Goal: Book appointment/travel/reservation

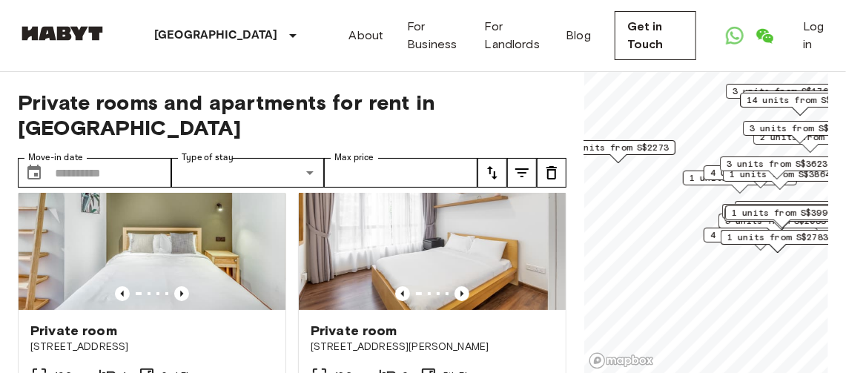
scroll to position [1110, 0]
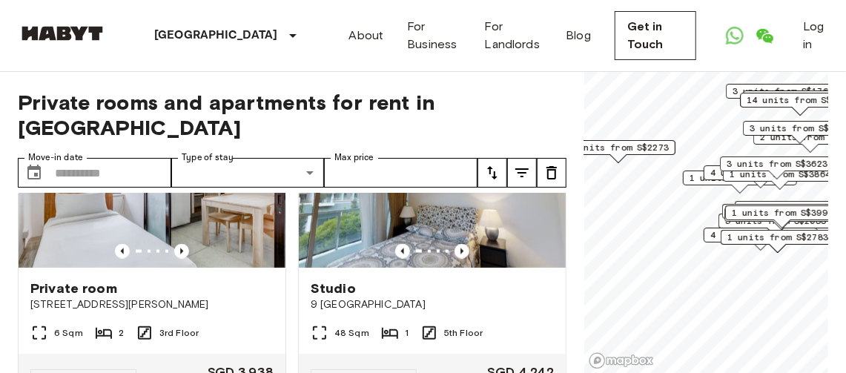
click at [688, 175] on div "1 units from S$4032" at bounding box center [740, 178] width 114 height 15
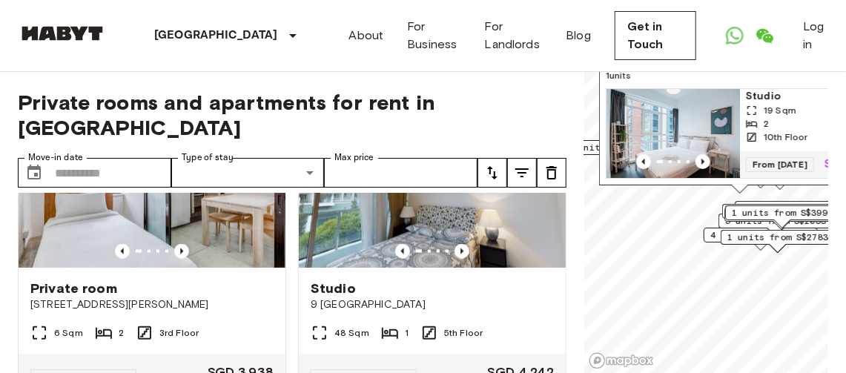
click at [691, 96] on img "Map marker" at bounding box center [674, 133] width 134 height 89
click at [696, 96] on img "Map marker" at bounding box center [674, 133] width 134 height 89
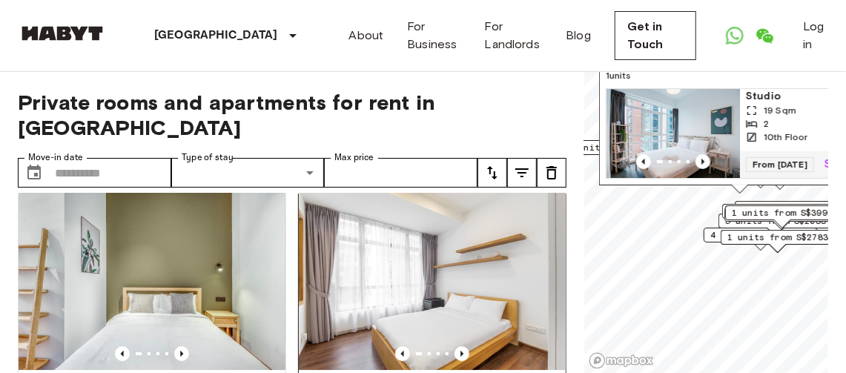
scroll to position [0, 0]
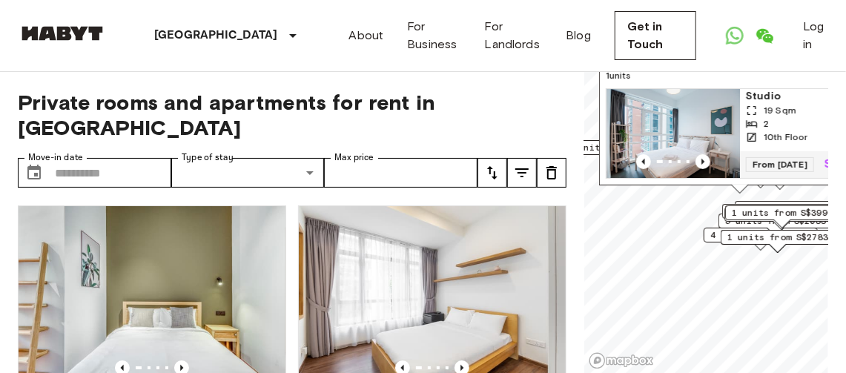
click at [664, 94] on img "Map marker" at bounding box center [674, 133] width 134 height 89
click at [684, 96] on img "Map marker" at bounding box center [674, 133] width 134 height 89
click at [67, 158] on input "Move-in date" at bounding box center [113, 173] width 116 height 30
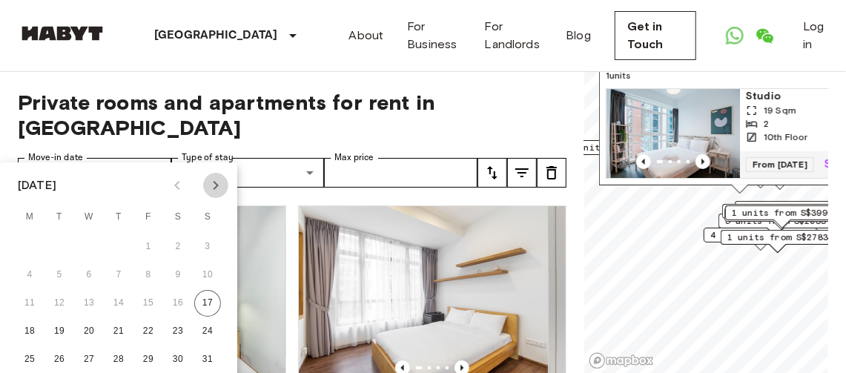
click at [218, 187] on icon "Next month" at bounding box center [216, 186] width 18 height 18
click at [217, 187] on icon "Next month" at bounding box center [216, 186] width 18 height 18
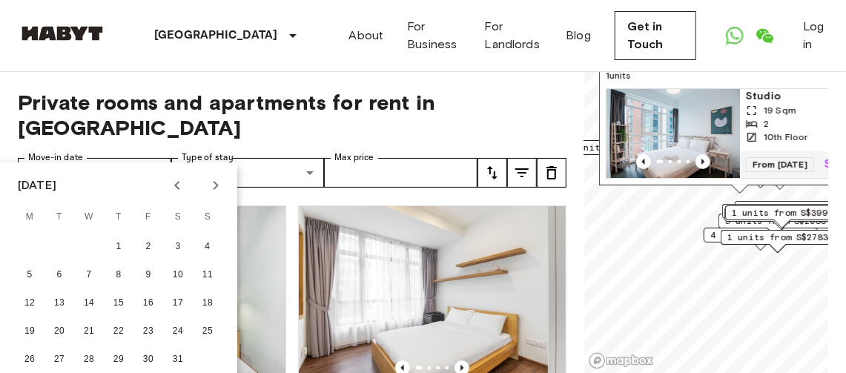
click at [217, 188] on icon "Next month" at bounding box center [216, 186] width 18 height 18
click at [171, 180] on icon "Previous month" at bounding box center [177, 186] width 18 height 18
click at [123, 247] on button "1" at bounding box center [118, 247] width 27 height 27
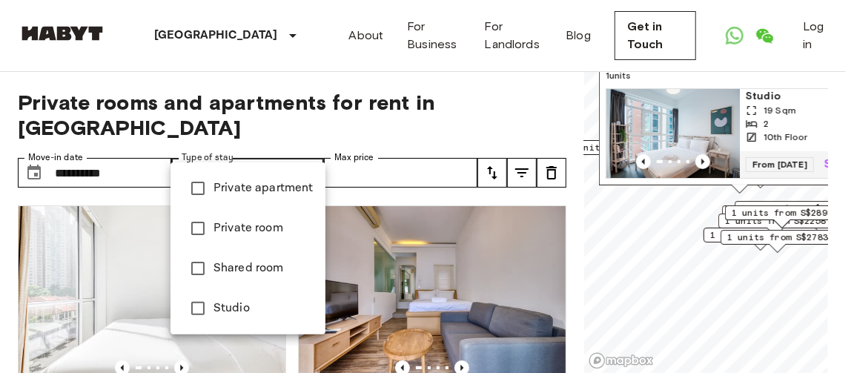
click at [309, 146] on div at bounding box center [428, 186] width 857 height 373
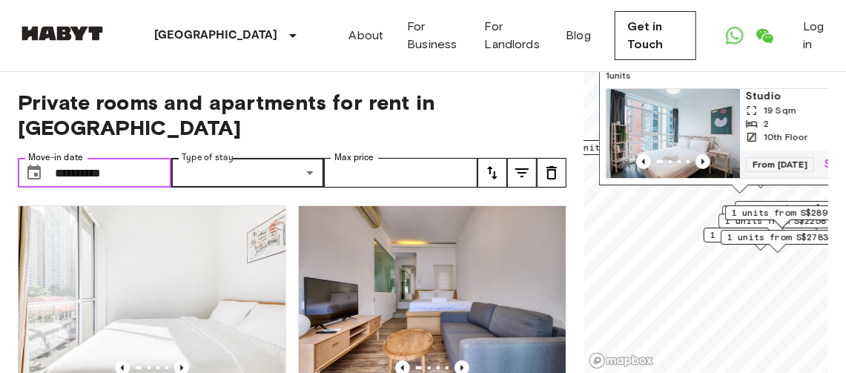
click at [89, 158] on input "**********" at bounding box center [113, 173] width 116 height 30
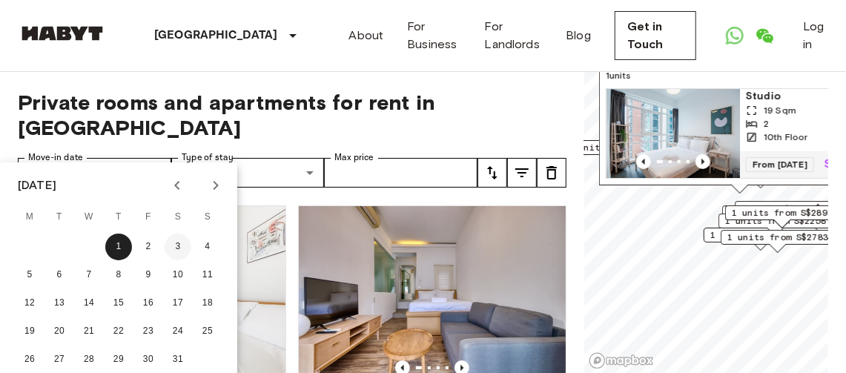
click at [174, 245] on button "3" at bounding box center [178, 247] width 27 height 27
type input "**********"
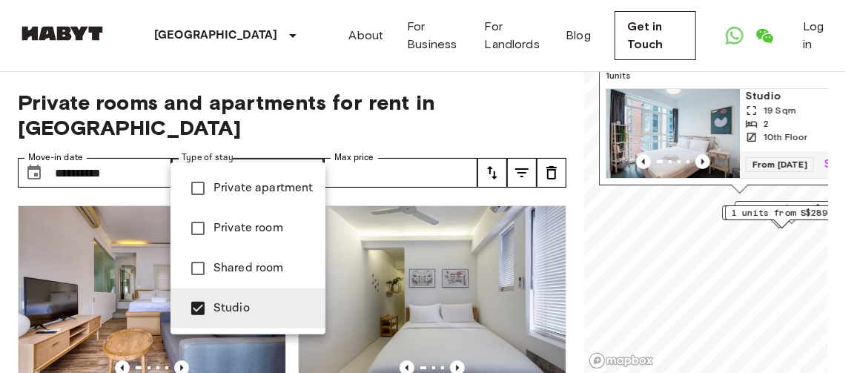
type input "**********"
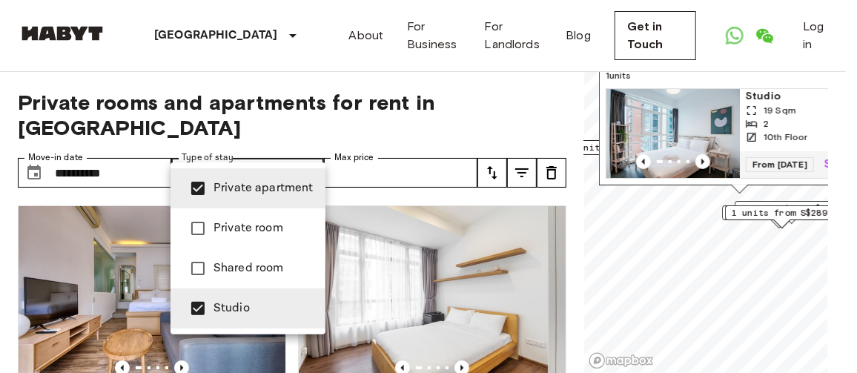
click at [415, 148] on div at bounding box center [428, 186] width 857 height 373
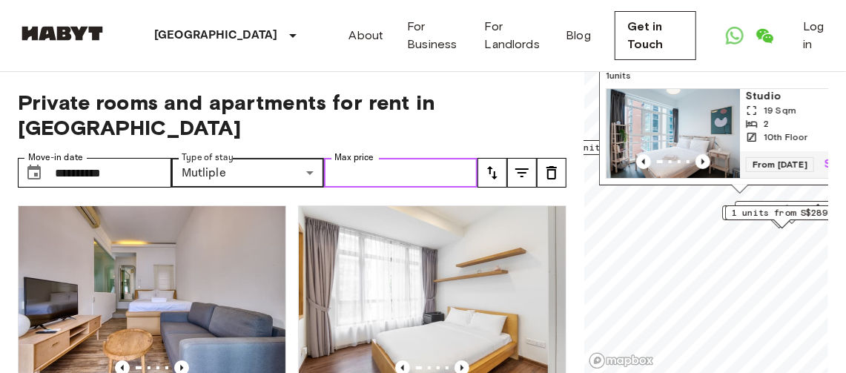
click at [467, 158] on input "Max price" at bounding box center [401, 173] width 154 height 30
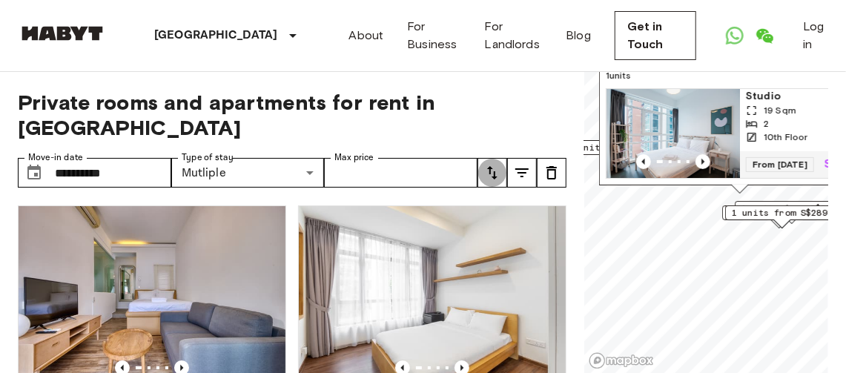
click at [495, 166] on icon "tune" at bounding box center [492, 172] width 10 height 13
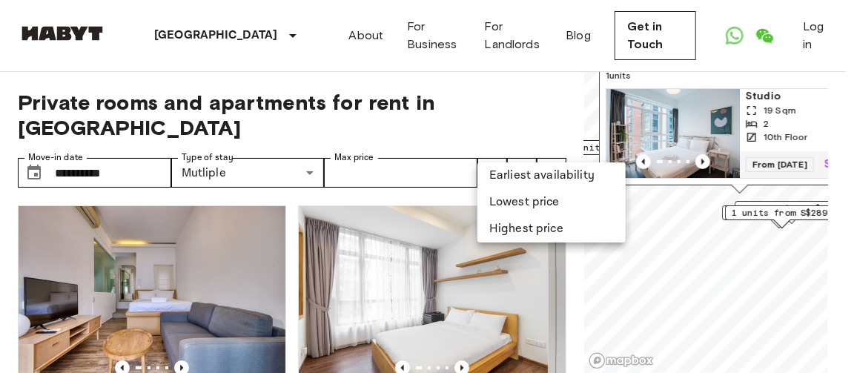
click at [434, 145] on div at bounding box center [428, 186] width 857 height 373
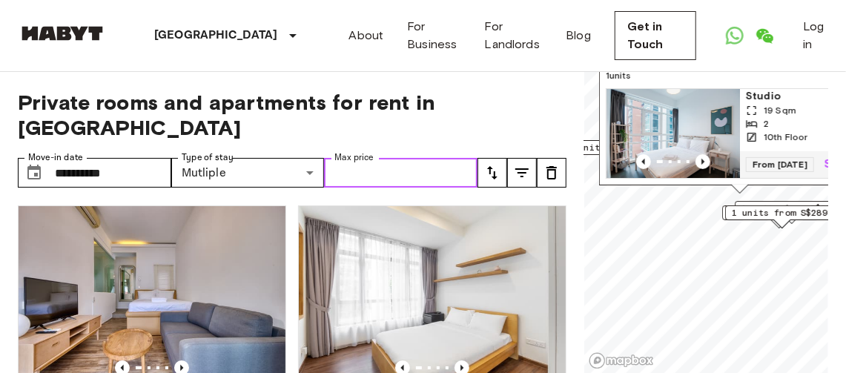
click at [412, 158] on input "Max price" at bounding box center [401, 173] width 154 height 30
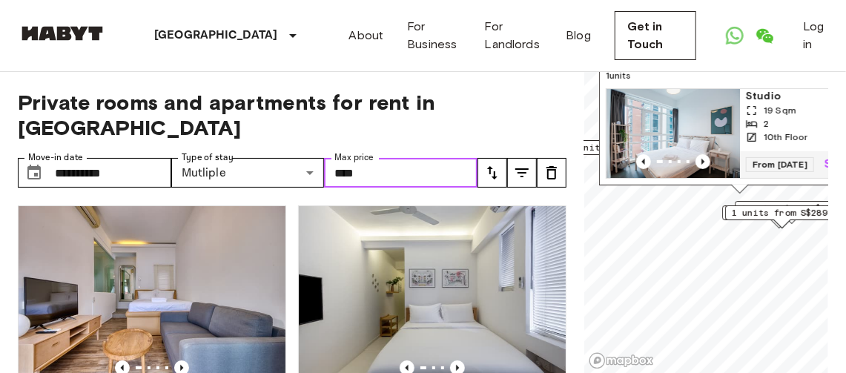
type input "****"
click at [490, 166] on icon "tune" at bounding box center [492, 172] width 10 height 13
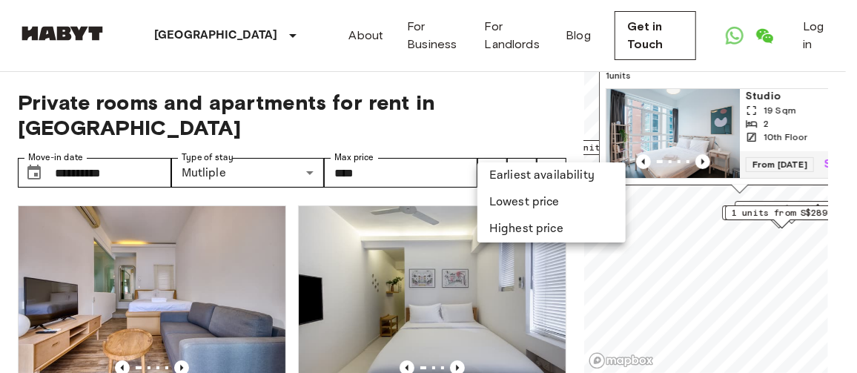
click at [490, 145] on div at bounding box center [428, 186] width 857 height 373
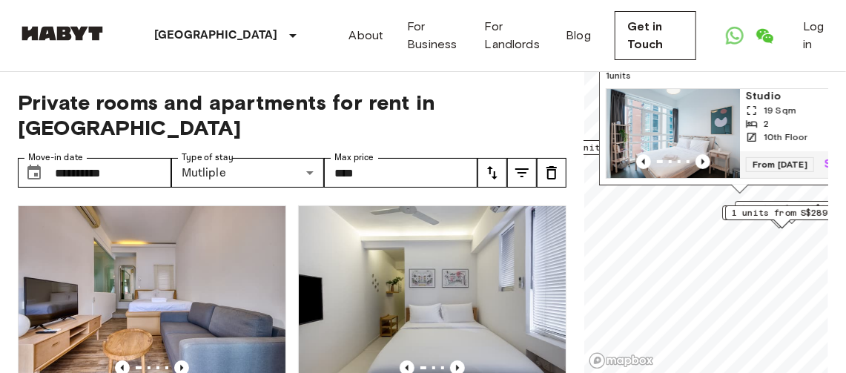
click at [478, 158] on button "tune" at bounding box center [493, 173] width 30 height 30
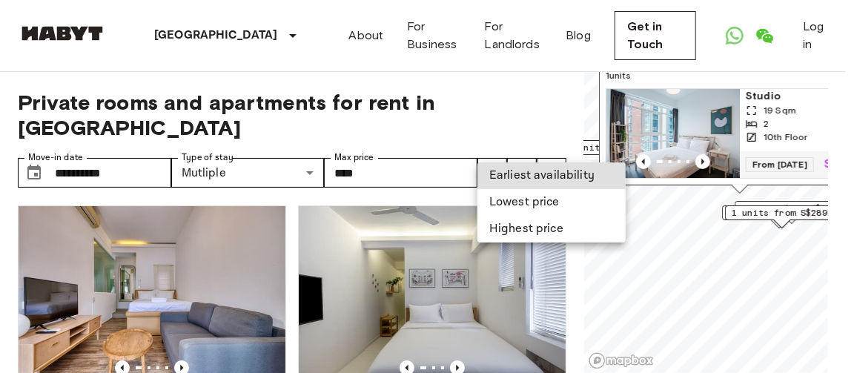
click at [506, 197] on li "Lowest price" at bounding box center [552, 202] width 148 height 27
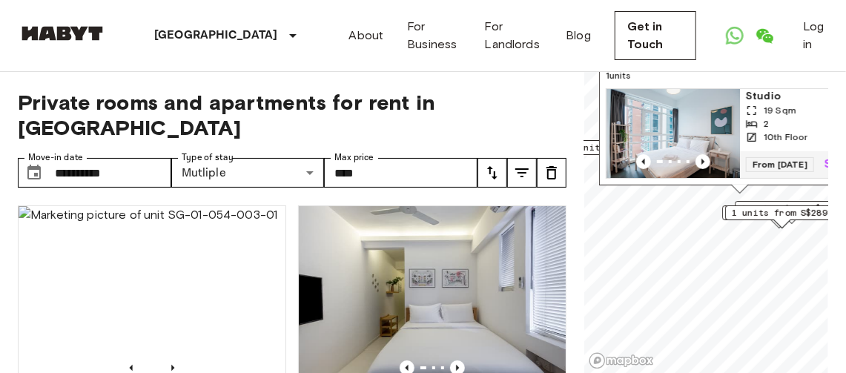
click at [487, 164] on icon "tune" at bounding box center [493, 173] width 18 height 18
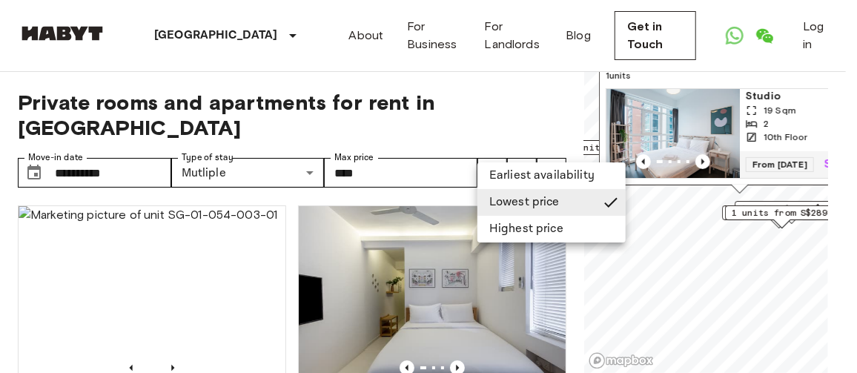
click at [513, 228] on li "Highest price" at bounding box center [552, 229] width 148 height 27
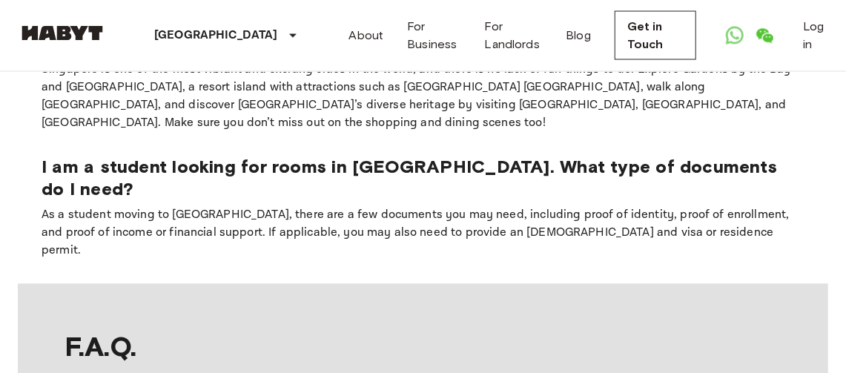
scroll to position [1113, 0]
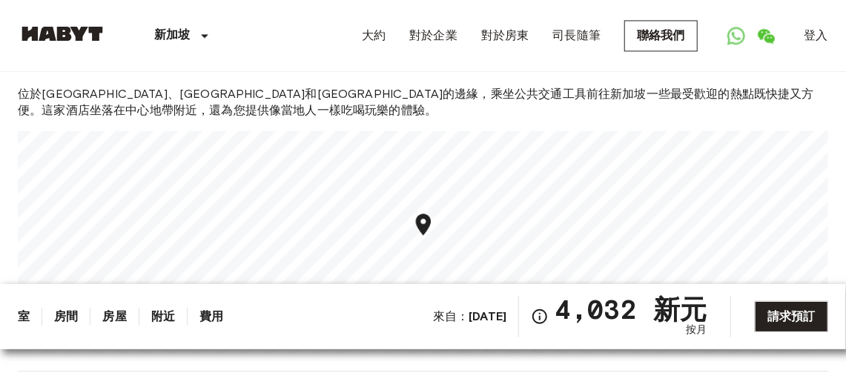
scroll to position [1335, 0]
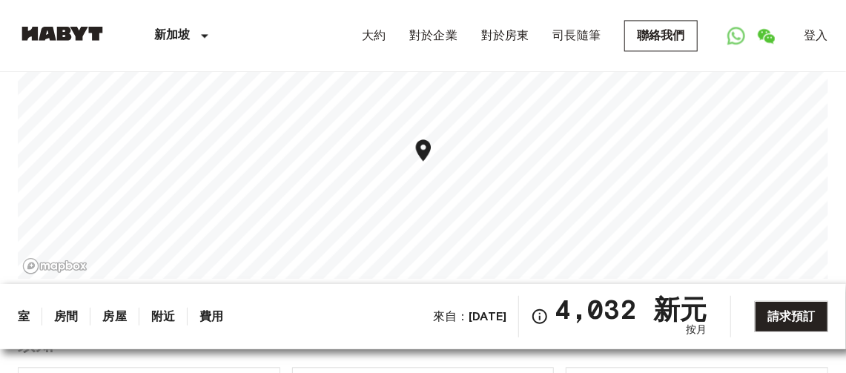
click at [426, 156] on icon "地圖標記" at bounding box center [423, 150] width 15 height 22
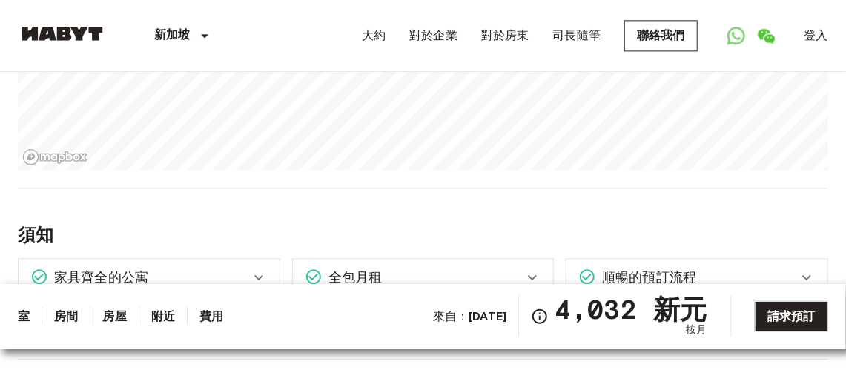
scroll to position [1581, 0]
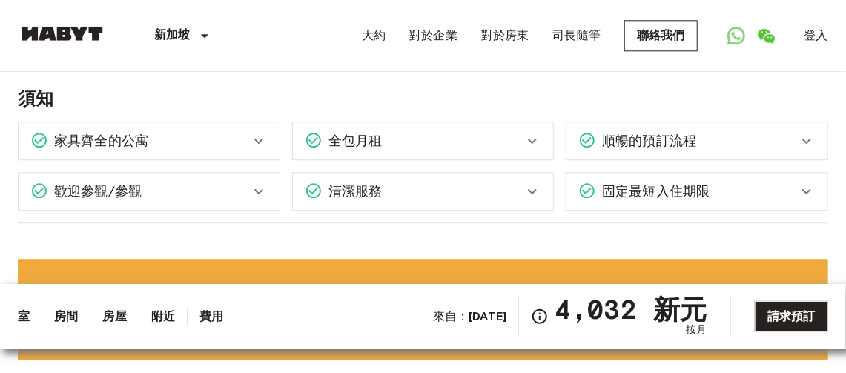
click at [136, 145] on span "家具齊全的公寓" at bounding box center [98, 140] width 100 height 19
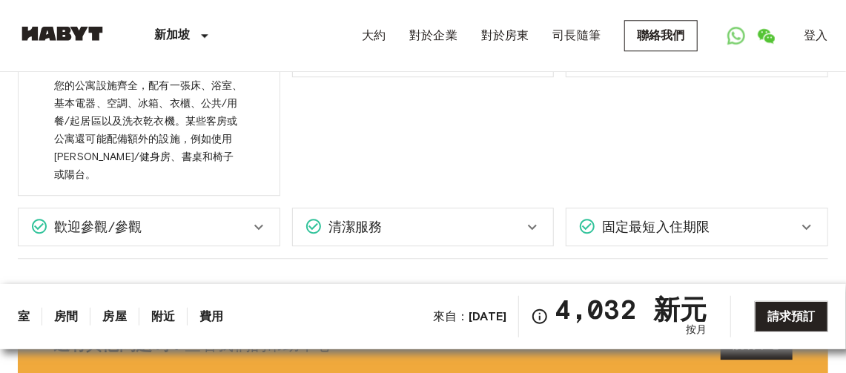
scroll to position [1729, 0]
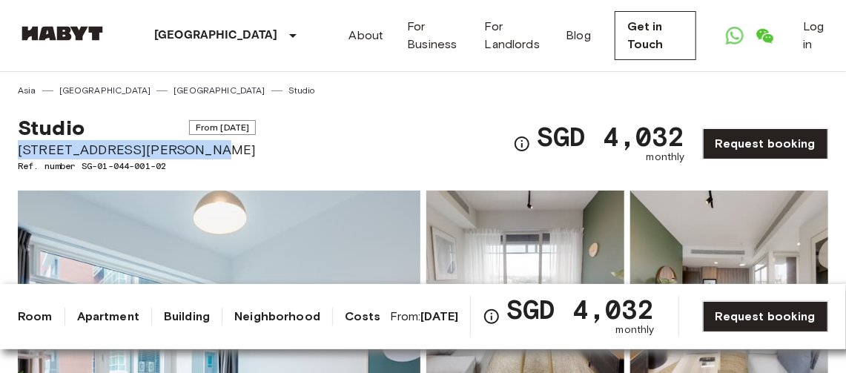
drag, startPoint x: 16, startPoint y: 148, endPoint x: 196, endPoint y: 151, distance: 180.2
drag, startPoint x: 196, startPoint y: 151, endPoint x: 176, endPoint y: 149, distance: 20.1
copy span "[STREET_ADDRESS][PERSON_NAME]"
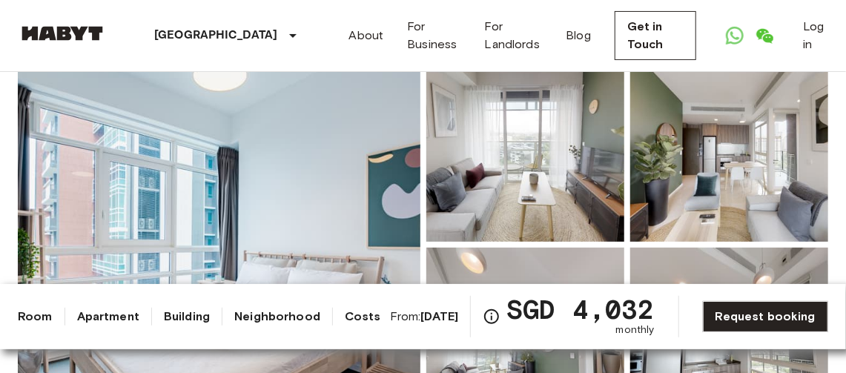
scroll to position [148, 0]
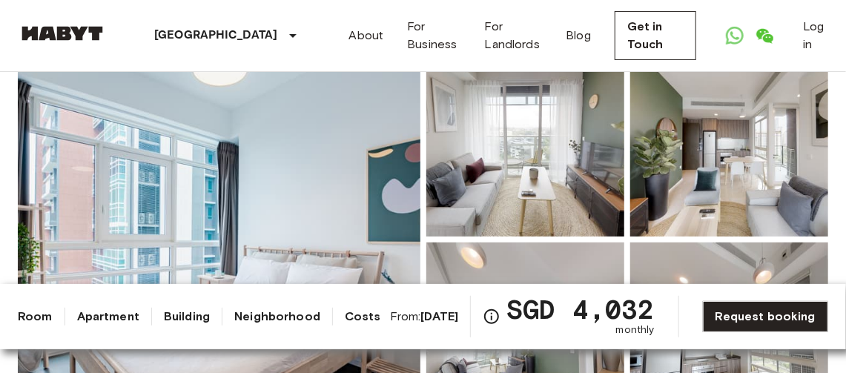
click at [588, 156] on img at bounding box center [525, 139] width 198 height 194
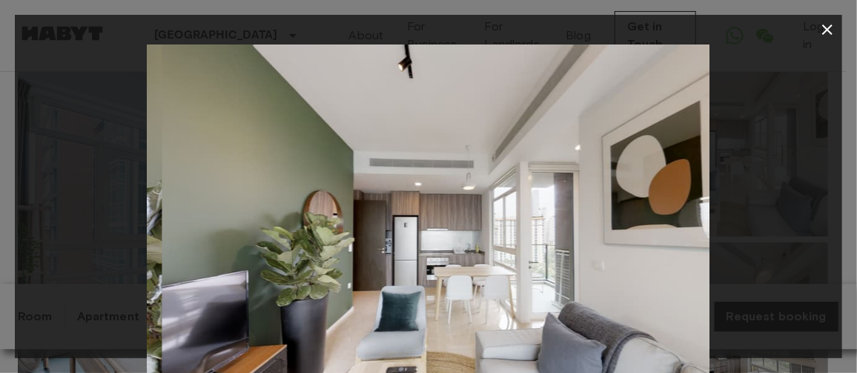
drag, startPoint x: 620, startPoint y: 202, endPoint x: 72, endPoint y: 153, distance: 550.4
click at [72, 153] on div at bounding box center [429, 232] width 828 height 375
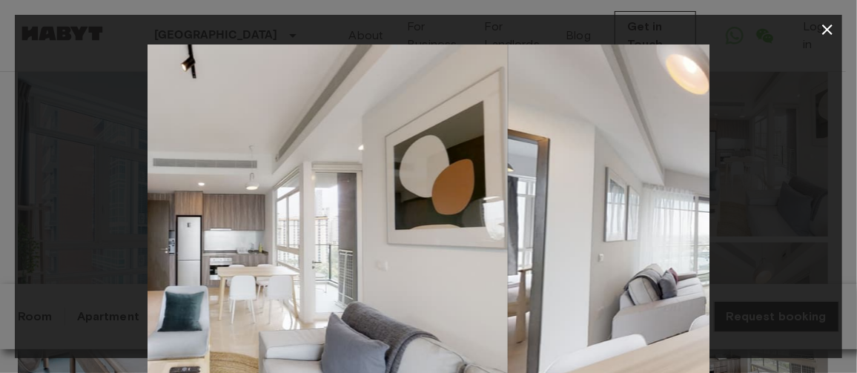
drag, startPoint x: 461, startPoint y: 208, endPoint x: 258, endPoint y: 206, distance: 202.5
click at [258, 206] on img at bounding box center [226, 232] width 563 height 375
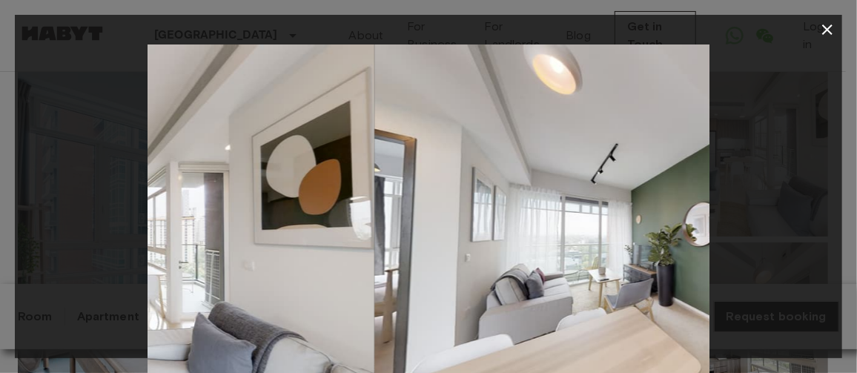
drag, startPoint x: 593, startPoint y: 232, endPoint x: 205, endPoint y: 219, distance: 388.1
click at [212, 221] on img at bounding box center [93, 232] width 563 height 375
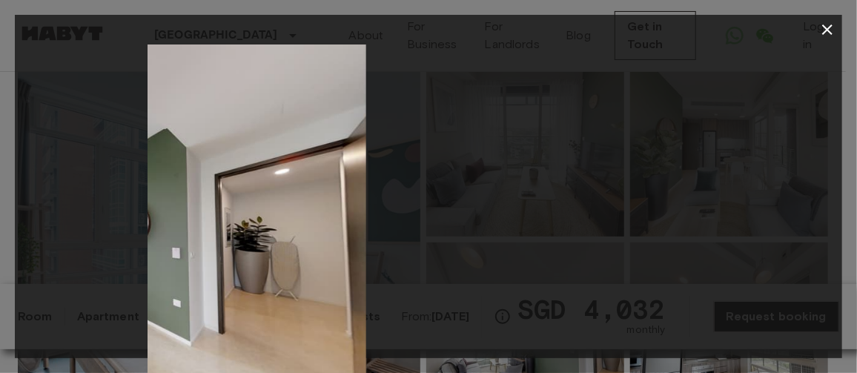
drag, startPoint x: 584, startPoint y: 281, endPoint x: 248, endPoint y: 266, distance: 335.6
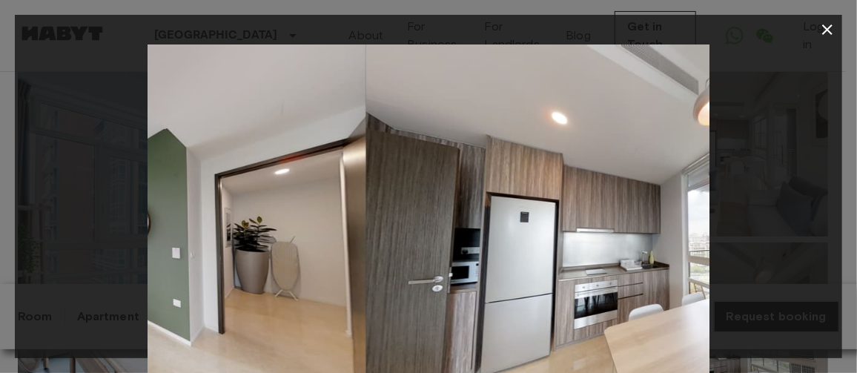
click at [247, 266] on img at bounding box center [84, 232] width 563 height 375
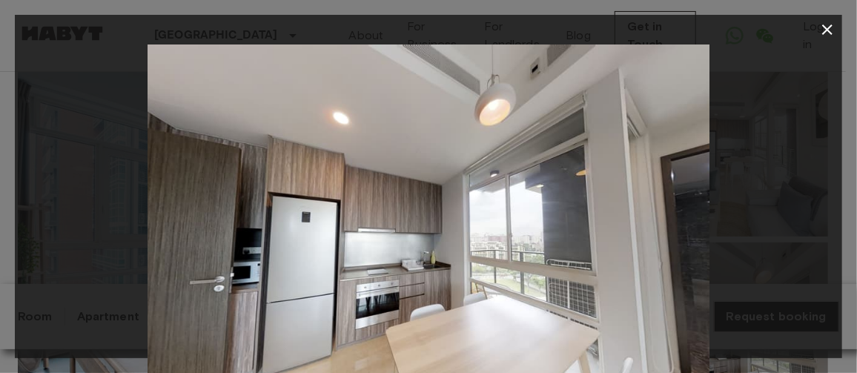
click at [827, 39] on button "button" at bounding box center [828, 30] width 30 height 30
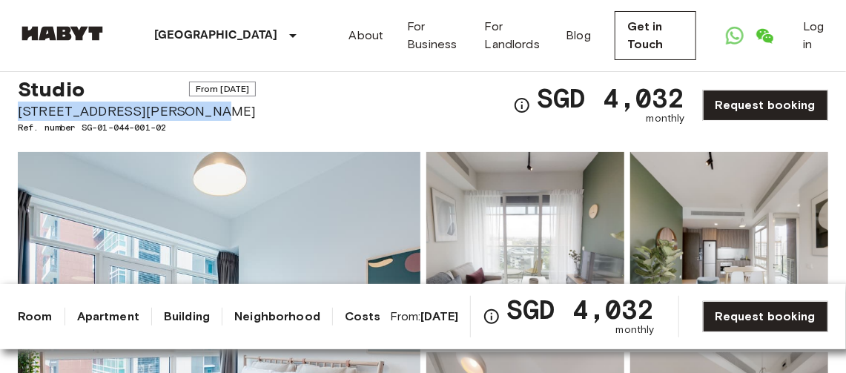
scroll to position [0, 0]
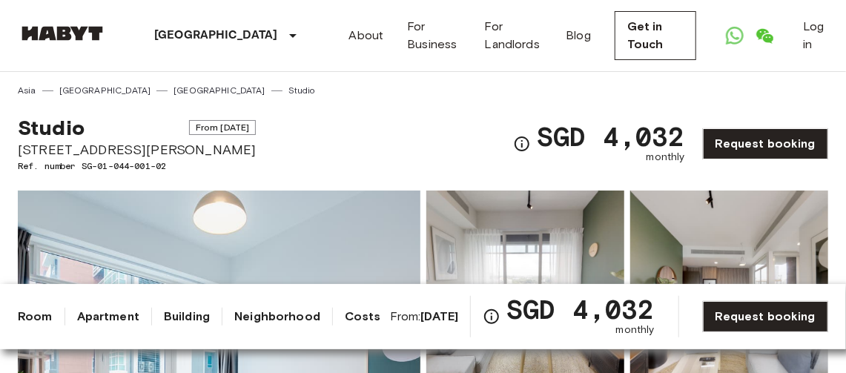
click at [306, 138] on div "Studio From Jan 14 2026 99 Prince Charles Crescent Ref. number SG-01-044-001-02…" at bounding box center [423, 135] width 811 height 76
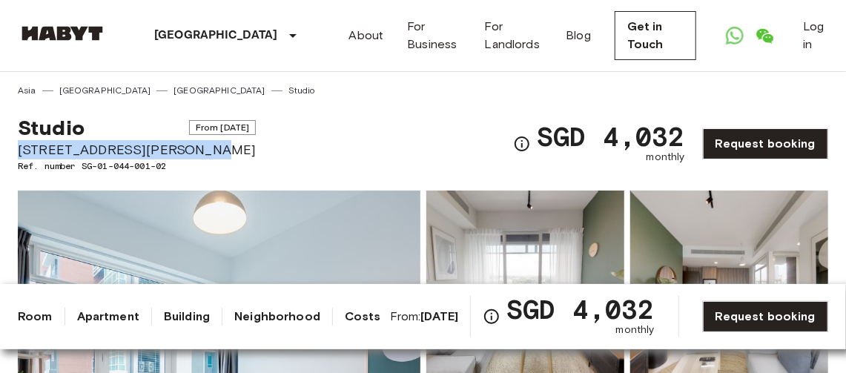
drag, startPoint x: 16, startPoint y: 147, endPoint x: 197, endPoint y: 154, distance: 181.1
drag, startPoint x: 197, startPoint y: 154, endPoint x: 174, endPoint y: 153, distance: 23.0
copy span "[STREET_ADDRESS][PERSON_NAME][PERSON_NAME]"
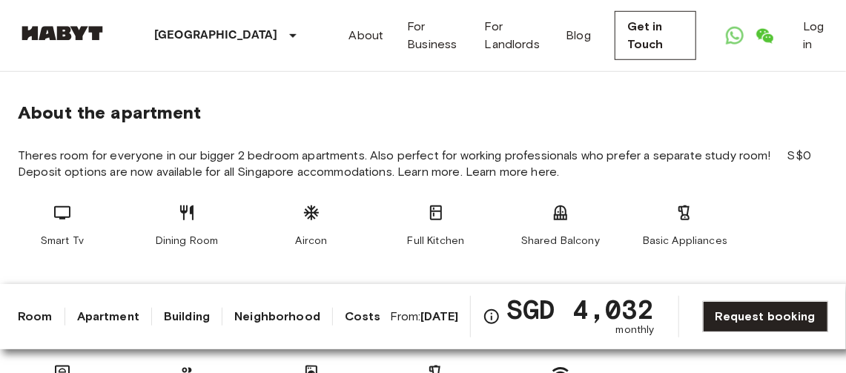
scroll to position [297, 0]
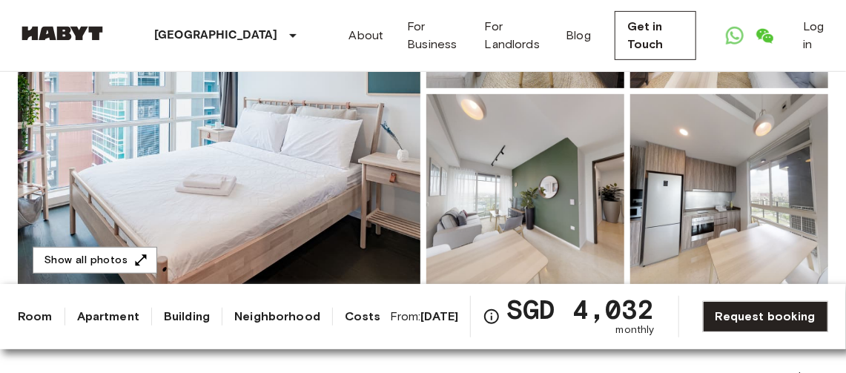
click at [246, 179] on img at bounding box center [219, 91] width 403 height 395
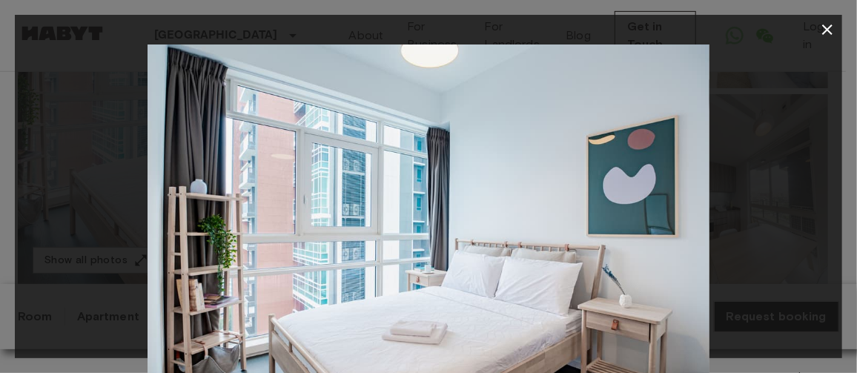
click at [571, 215] on img at bounding box center [429, 232] width 563 height 375
click at [828, 32] on icon "button" at bounding box center [828, 30] width 18 height 18
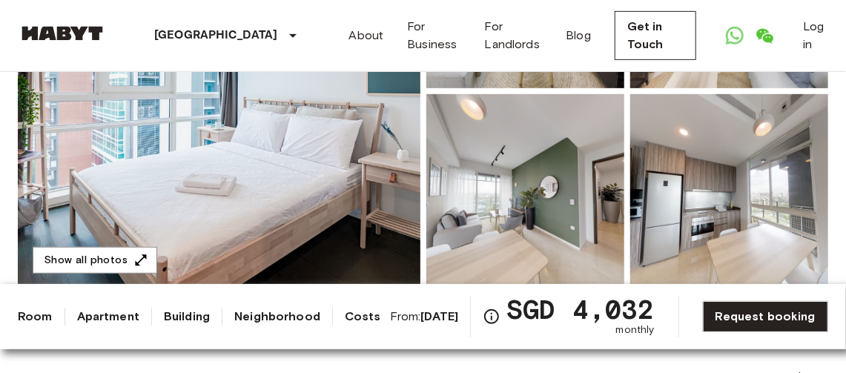
click at [581, 200] on img at bounding box center [525, 191] width 198 height 194
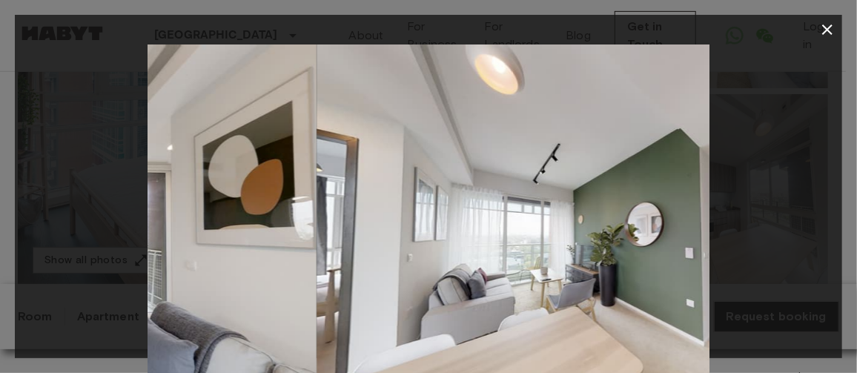
drag, startPoint x: 564, startPoint y: 231, endPoint x: 783, endPoint y: 229, distance: 218.8
click at [783, 229] on div at bounding box center [429, 232] width 828 height 375
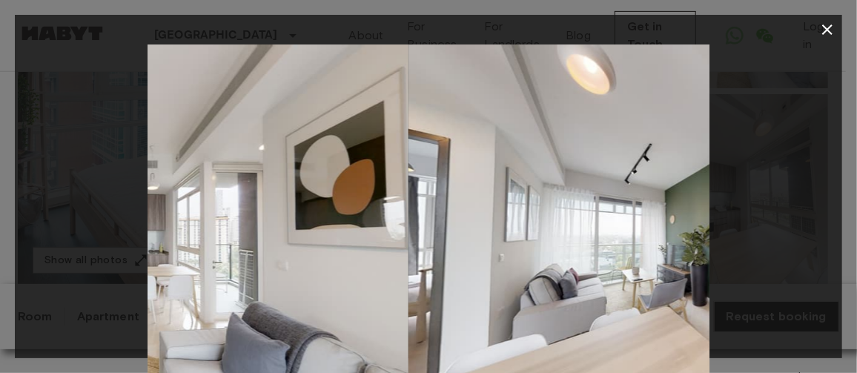
drag, startPoint x: 379, startPoint y: 237, endPoint x: 783, endPoint y: 267, distance: 404.6
click at [783, 267] on div at bounding box center [429, 232] width 828 height 375
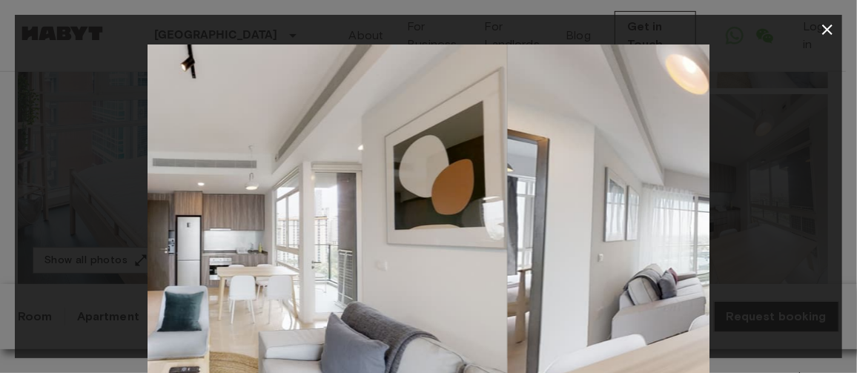
drag, startPoint x: 606, startPoint y: 268, endPoint x: 268, endPoint y: 256, distance: 338.4
click at [268, 256] on img at bounding box center [226, 232] width 563 height 375
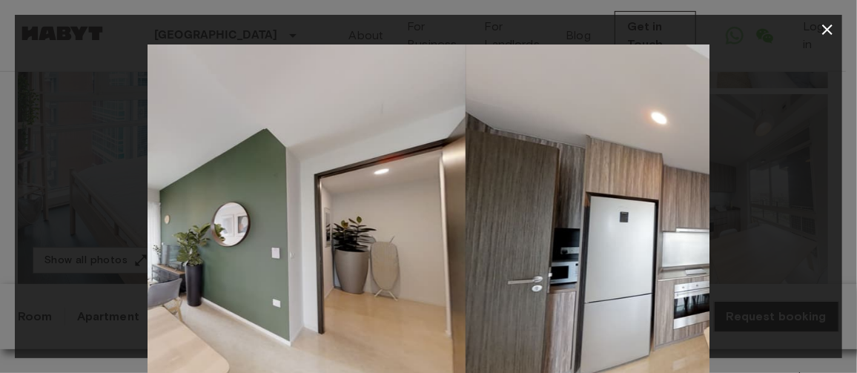
drag, startPoint x: 490, startPoint y: 255, endPoint x: 235, endPoint y: 239, distance: 255.7
click at [239, 240] on img at bounding box center [184, 232] width 563 height 375
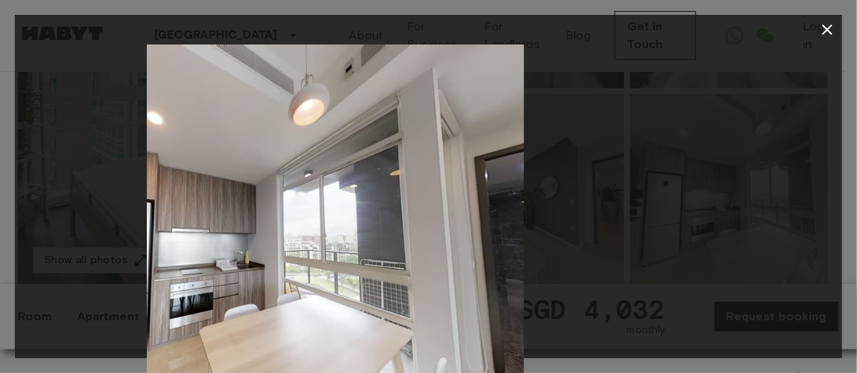
drag, startPoint x: 564, startPoint y: 260, endPoint x: 356, endPoint y: 246, distance: 208.8
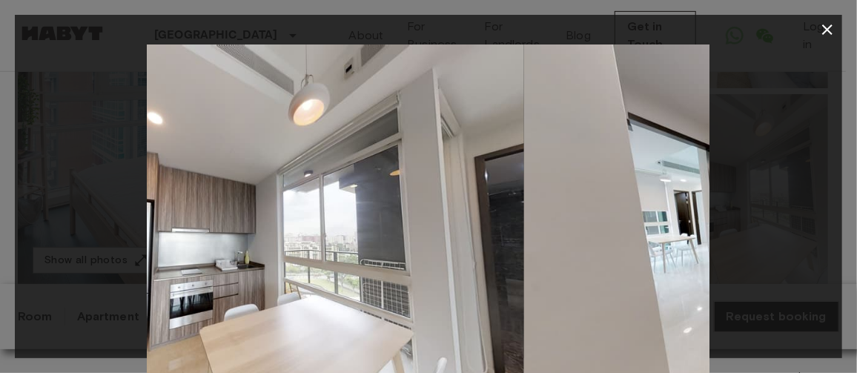
click at [377, 250] on img at bounding box center [242, 232] width 563 height 375
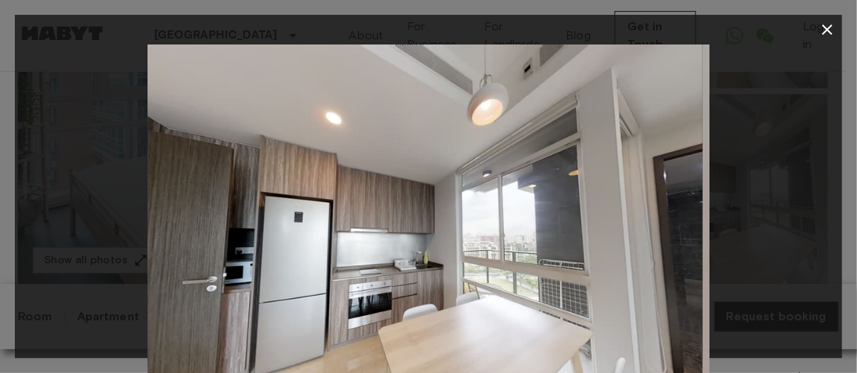
drag, startPoint x: 714, startPoint y: 252, endPoint x: 59, endPoint y: 221, distance: 655.7
click at [59, 221] on div at bounding box center [429, 232] width 828 height 375
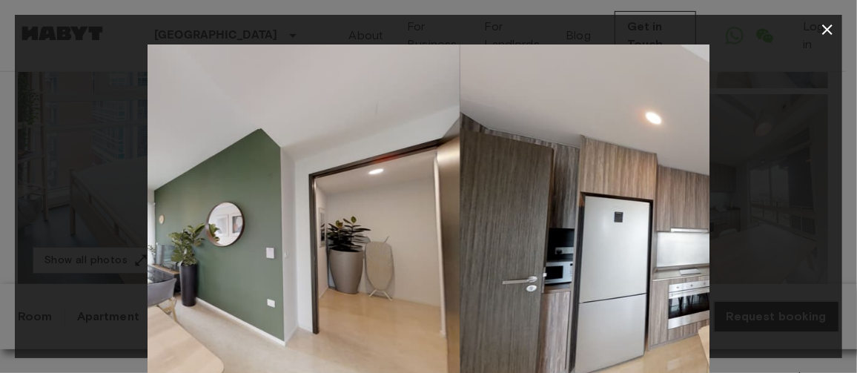
drag, startPoint x: 401, startPoint y: 232, endPoint x: 714, endPoint y: 228, distance: 313.0
click at [714, 228] on div at bounding box center [429, 232] width 828 height 375
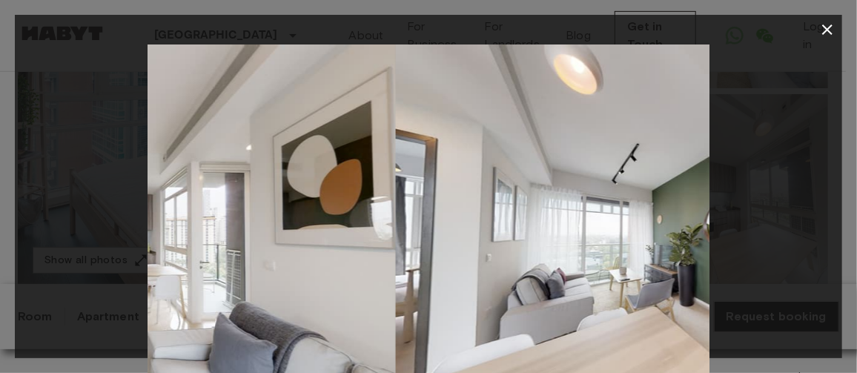
drag, startPoint x: 533, startPoint y: 237, endPoint x: 783, endPoint y: 234, distance: 250.0
click at [783, 234] on div at bounding box center [429, 232] width 828 height 375
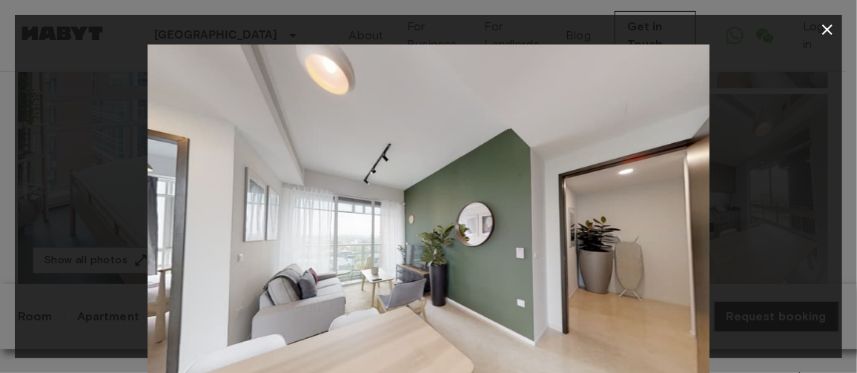
click at [829, 27] on icon "button" at bounding box center [828, 30] width 18 height 18
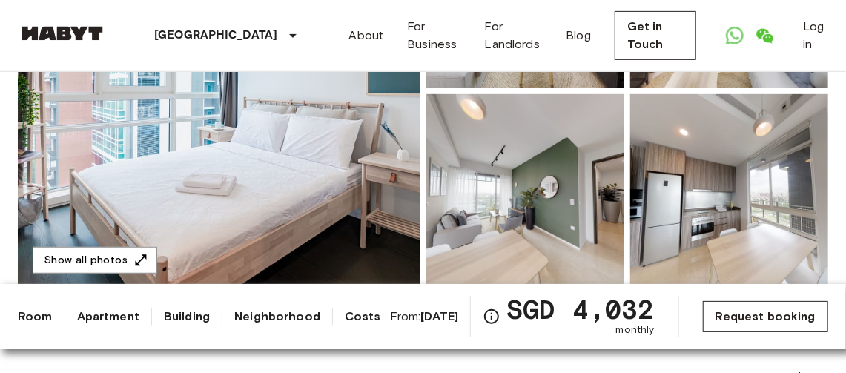
click at [738, 309] on link "Request booking" at bounding box center [765, 316] width 125 height 31
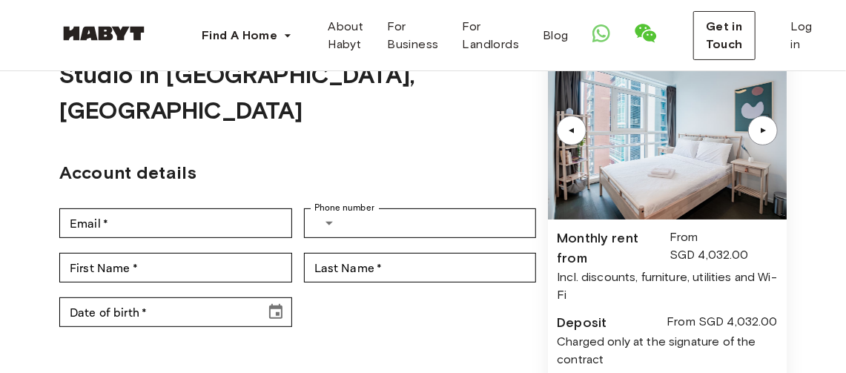
scroll to position [74, 0]
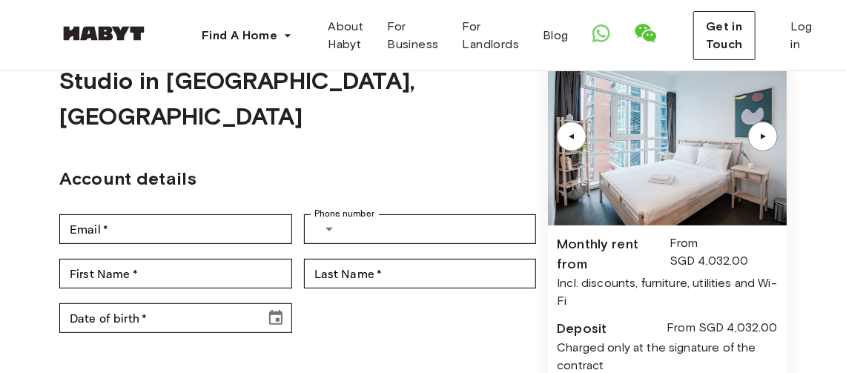
click at [767, 136] on div "▲" at bounding box center [763, 136] width 15 height 9
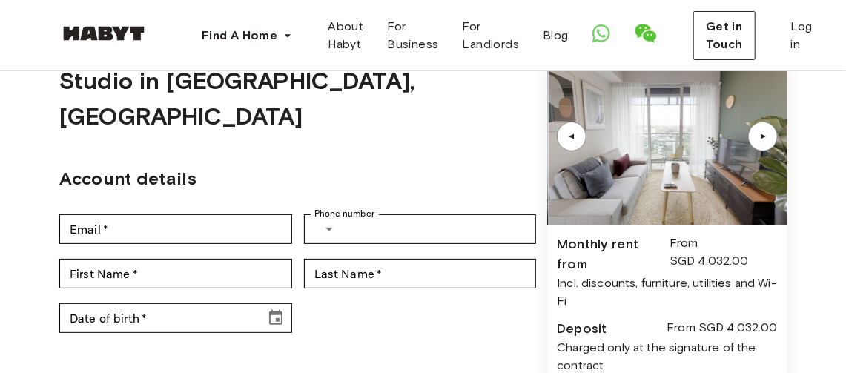
click at [767, 136] on div "▲" at bounding box center [763, 136] width 15 height 9
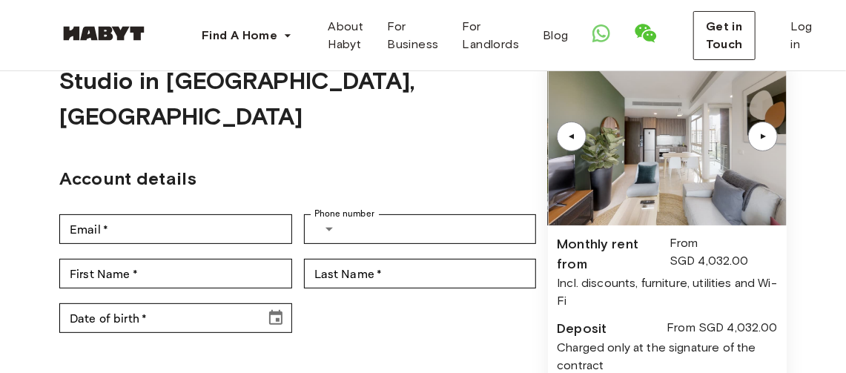
click at [765, 136] on div "▲" at bounding box center [763, 136] width 15 height 9
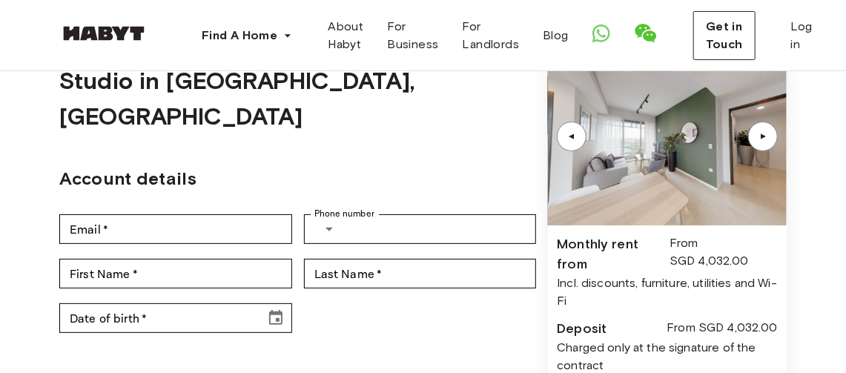
click at [765, 136] on div "▲" at bounding box center [763, 136] width 15 height 9
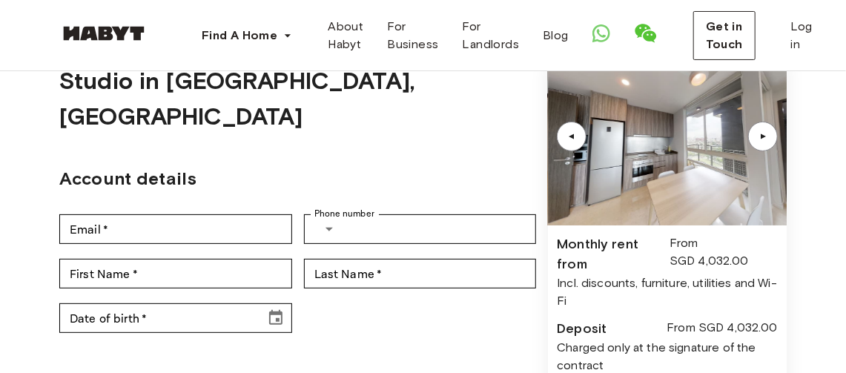
click at [764, 135] on div "▲" at bounding box center [763, 136] width 15 height 9
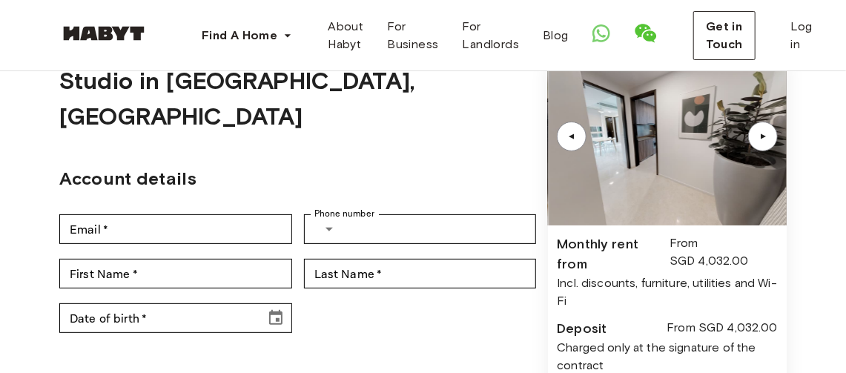
click at [764, 135] on div "▲" at bounding box center [763, 136] width 15 height 9
click at [764, 136] on div "▲" at bounding box center [763, 136] width 15 height 9
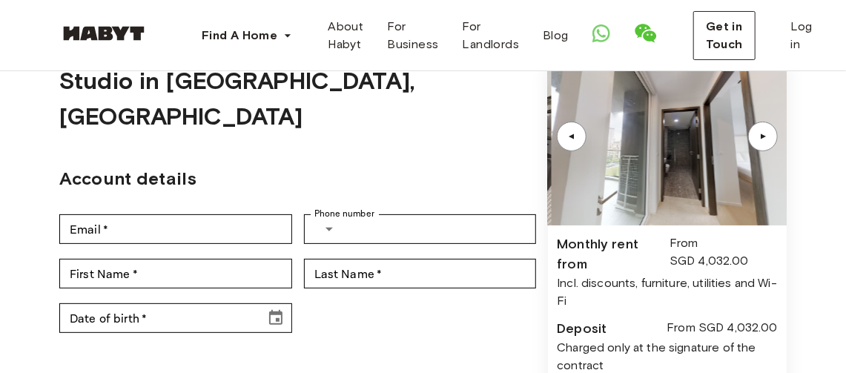
click at [764, 136] on div "▲" at bounding box center [763, 136] width 15 height 9
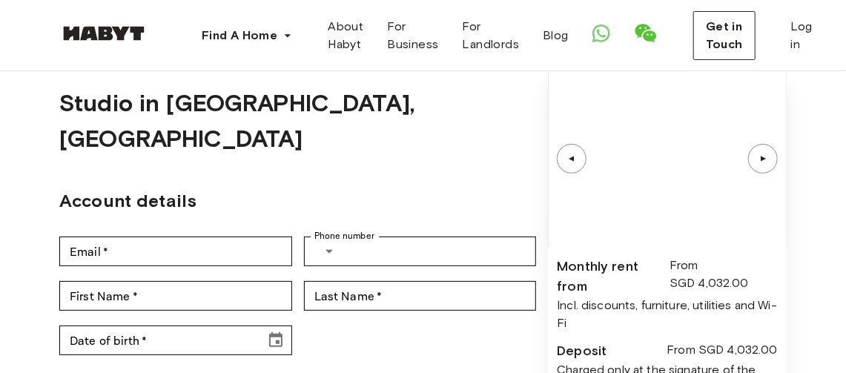
scroll to position [0, 0]
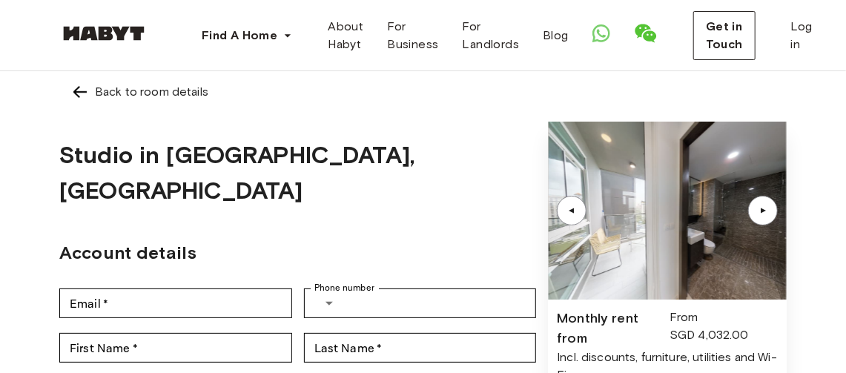
click at [763, 213] on div "▲" at bounding box center [763, 210] width 15 height 9
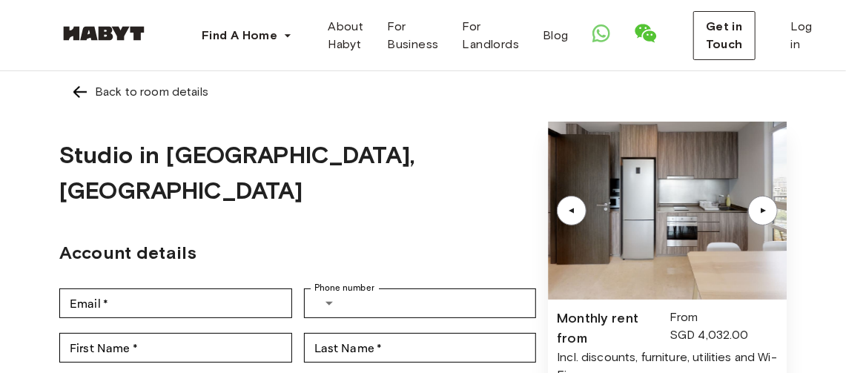
click at [763, 213] on div "▲" at bounding box center [763, 210] width 15 height 9
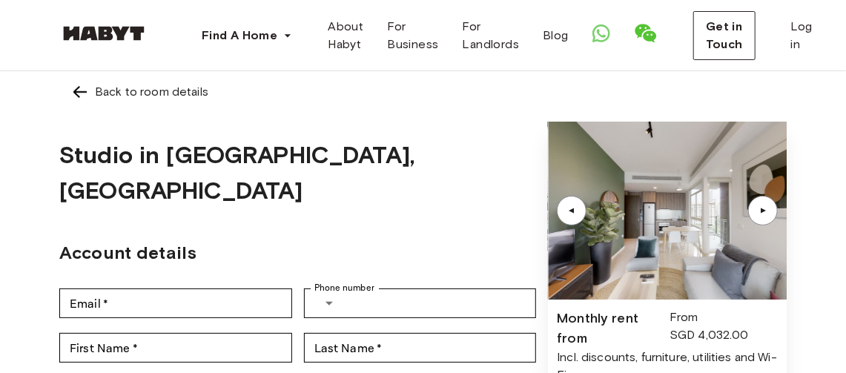
click at [763, 213] on div "▲" at bounding box center [763, 210] width 15 height 9
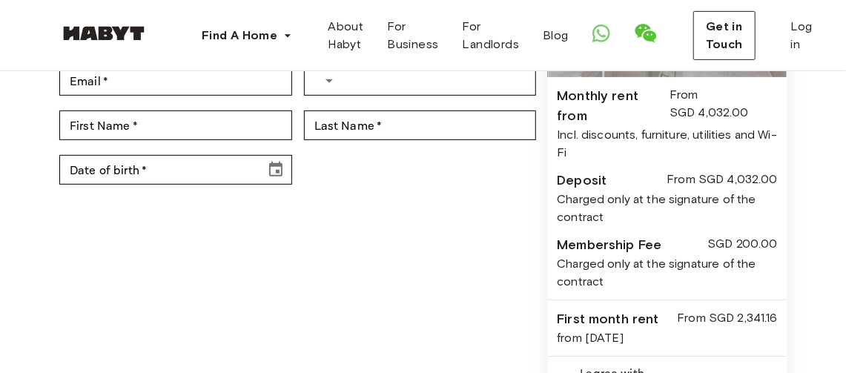
scroll to position [445, 0]
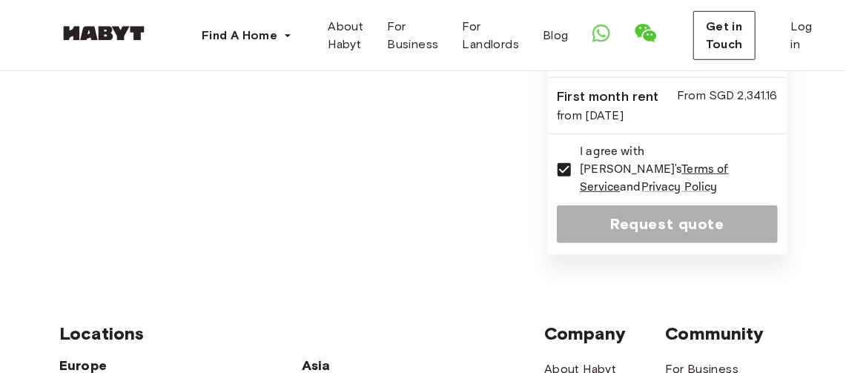
click at [702, 211] on div "Request quote" at bounding box center [667, 224] width 221 height 38
click at [651, 208] on div "Request quote" at bounding box center [667, 224] width 221 height 38
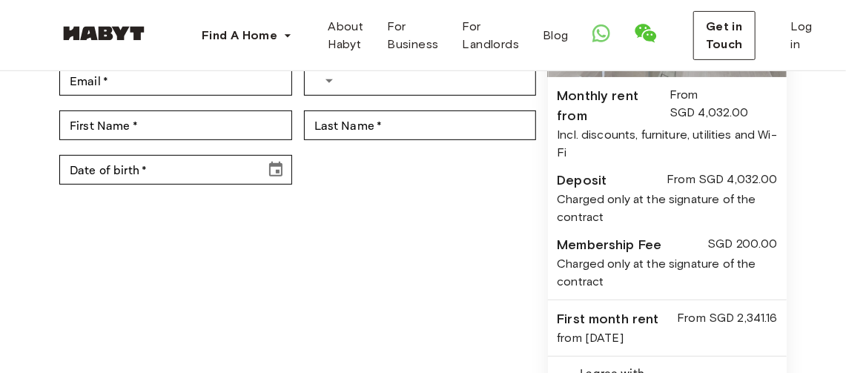
scroll to position [0, 0]
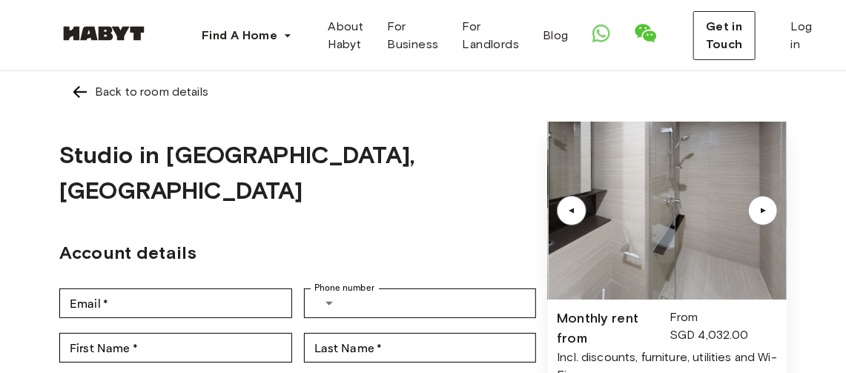
click at [763, 208] on div "▲" at bounding box center [763, 210] width 15 height 9
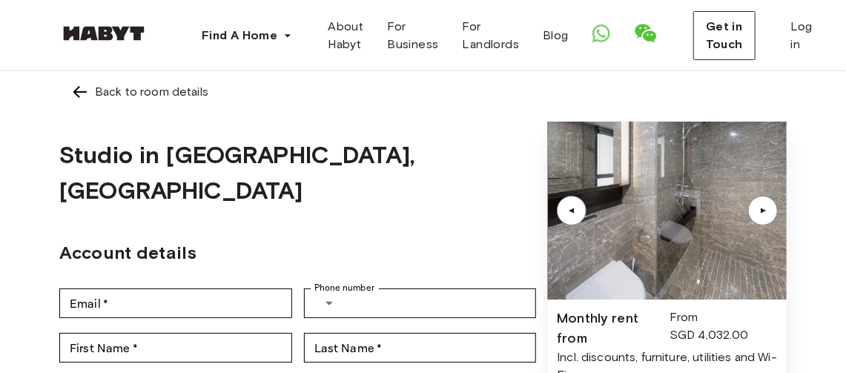
click at [764, 208] on div "▲" at bounding box center [763, 210] width 15 height 9
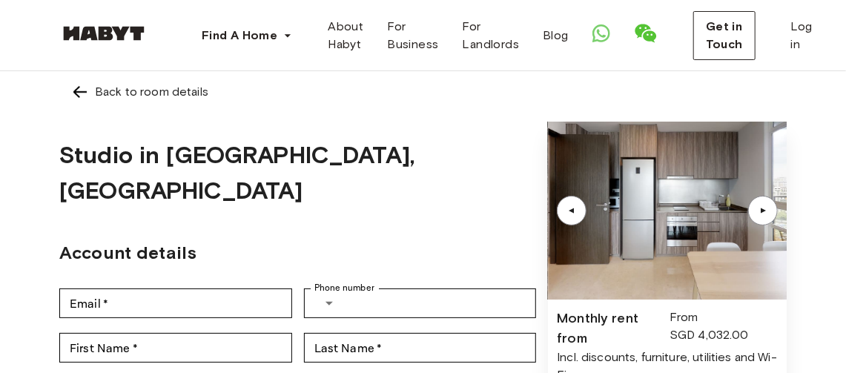
click at [764, 208] on div "▲" at bounding box center [763, 210] width 15 height 9
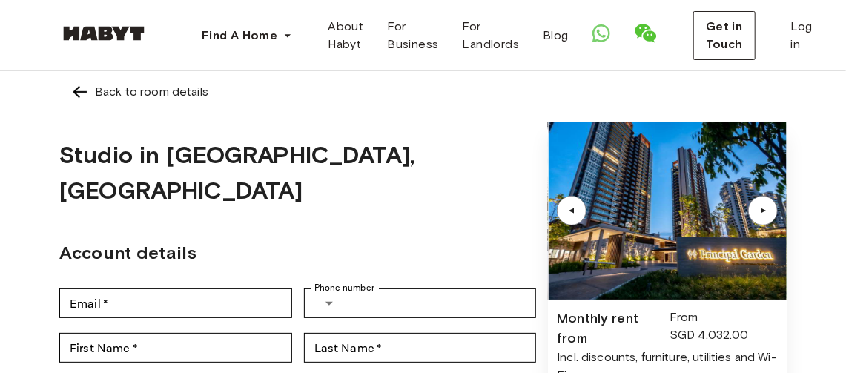
click at [764, 208] on div "▲" at bounding box center [763, 210] width 15 height 9
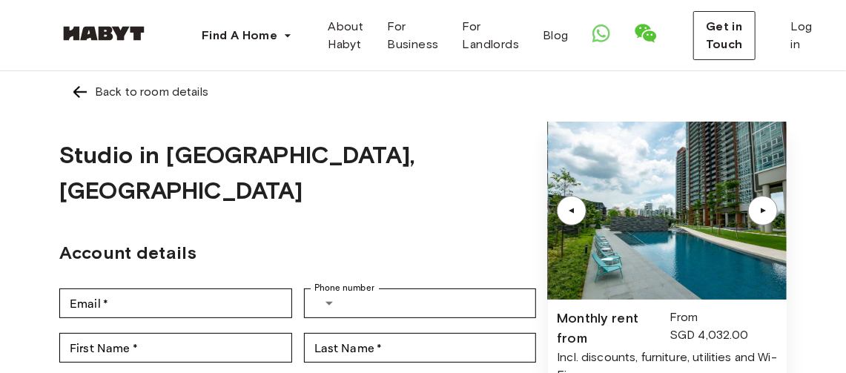
click at [570, 210] on div "▲" at bounding box center [571, 210] width 15 height 9
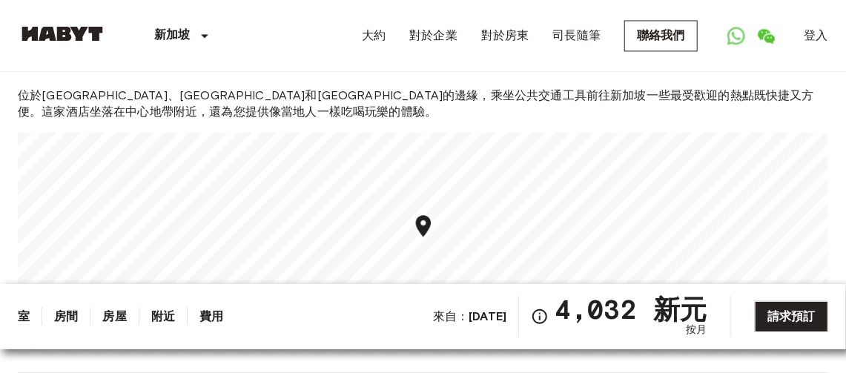
scroll to position [1261, 0]
click at [213, 314] on link "費用" at bounding box center [212, 317] width 24 height 18
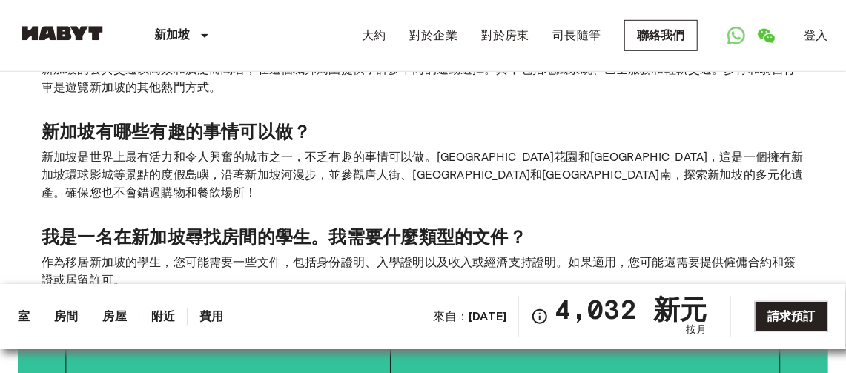
scroll to position [2758, 0]
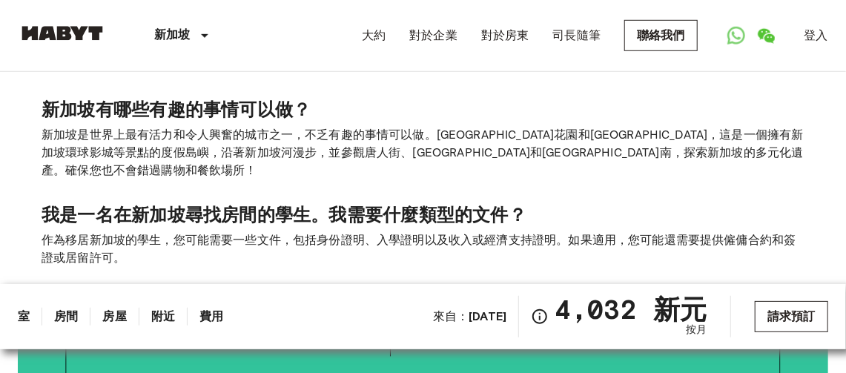
click at [785, 315] on link "請求預訂" at bounding box center [791, 316] width 73 height 31
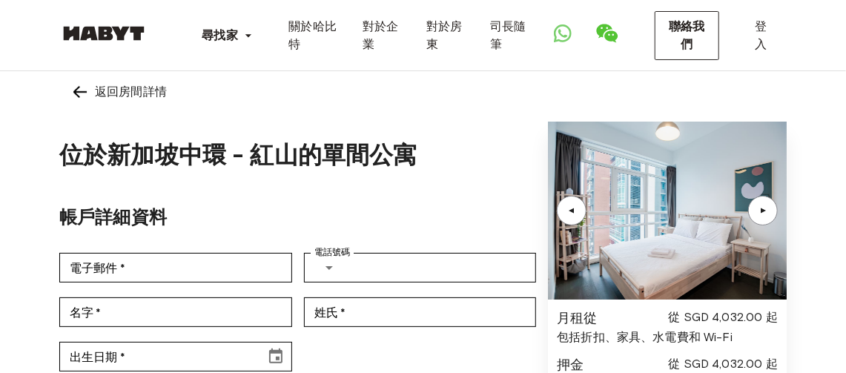
click at [764, 208] on div "▲" at bounding box center [763, 210] width 15 height 9
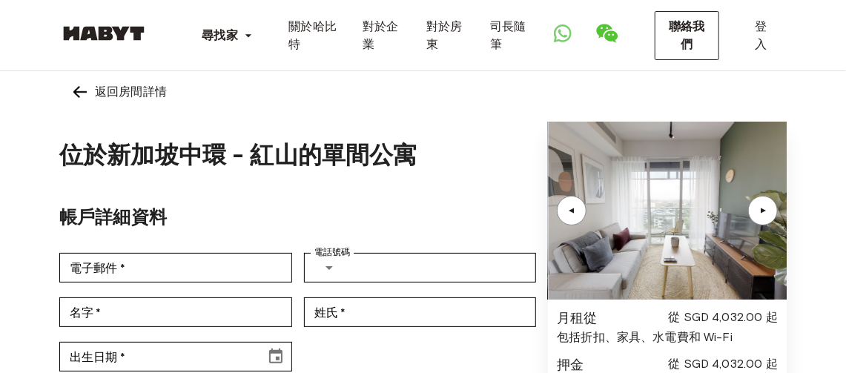
click at [764, 208] on div "▲" at bounding box center [763, 210] width 15 height 9
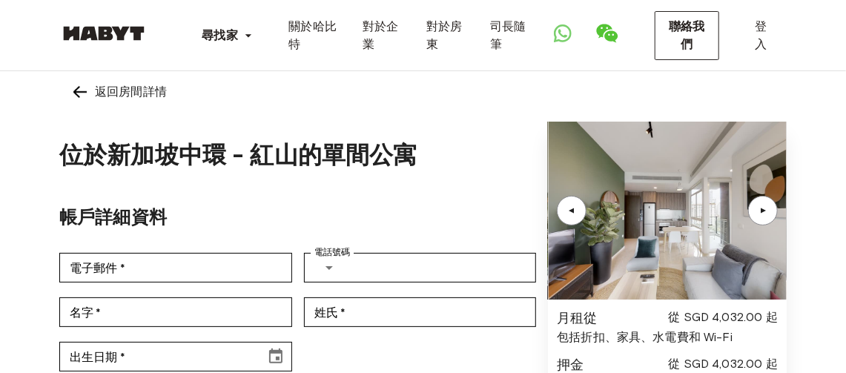
drag, startPoint x: 762, startPoint y: 210, endPoint x: 753, endPoint y: 216, distance: 11.3
click at [762, 209] on div "▲" at bounding box center [763, 210] width 15 height 9
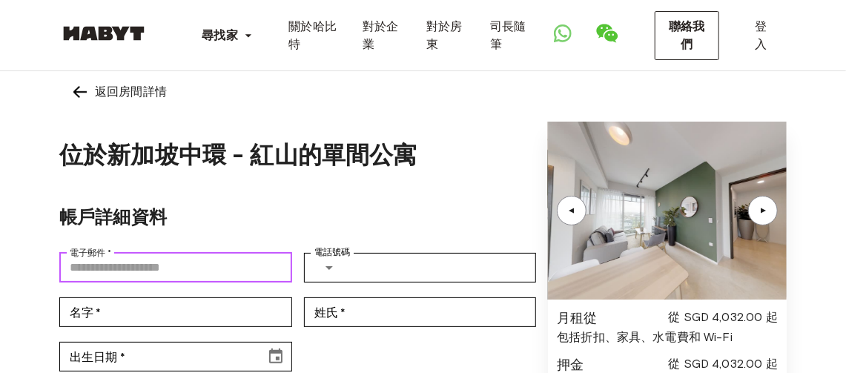
click at [138, 270] on input "電子郵件   *" at bounding box center [175, 268] width 233 height 30
click at [198, 263] on input "電子郵件   *" at bounding box center [175, 268] width 233 height 30
type input "**********"
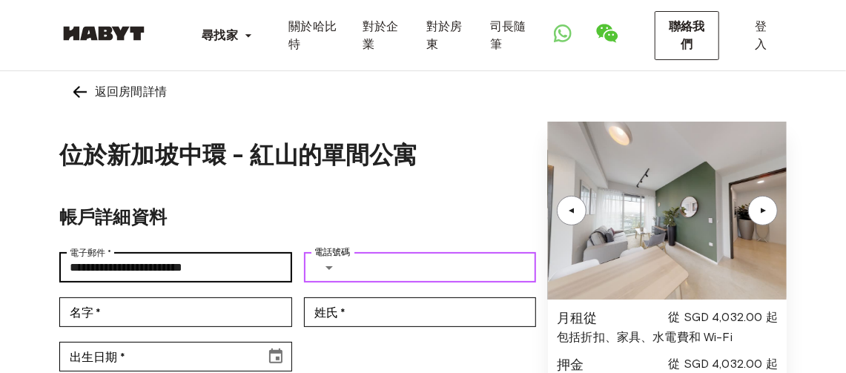
type input "**********"
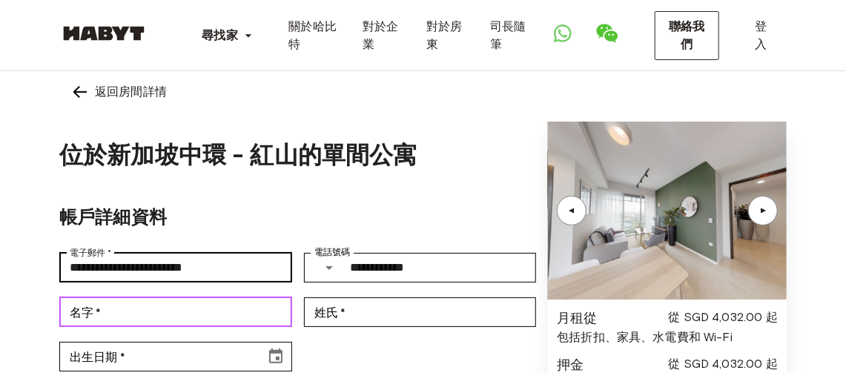
type input "**"
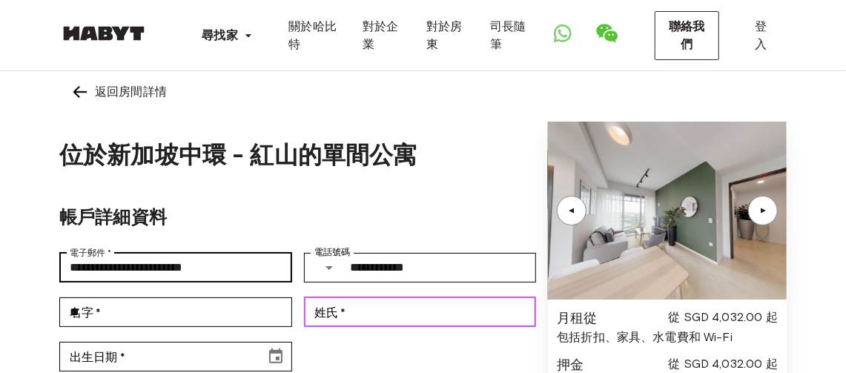
type input "*"
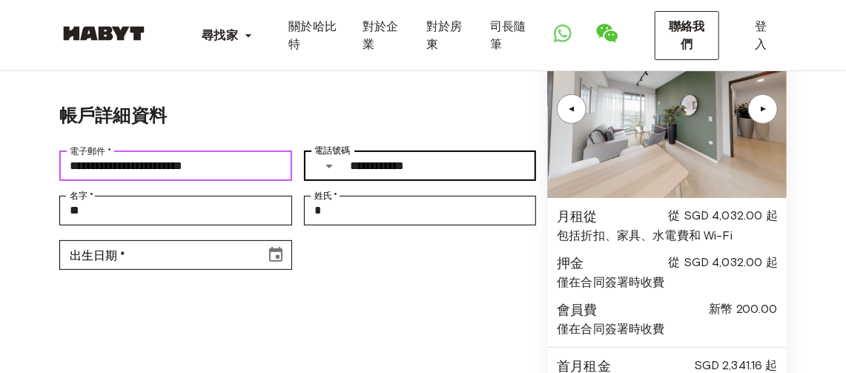
scroll to position [148, 0]
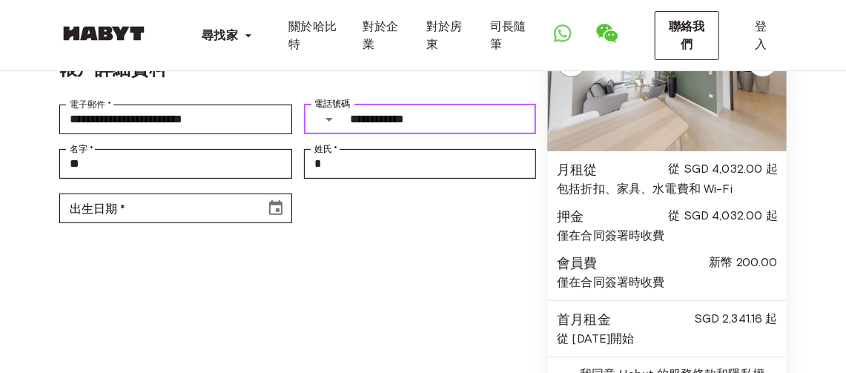
click at [354, 119] on input "**********" at bounding box center [443, 120] width 187 height 30
click at [376, 116] on input "**********" at bounding box center [444, 120] width 185 height 30
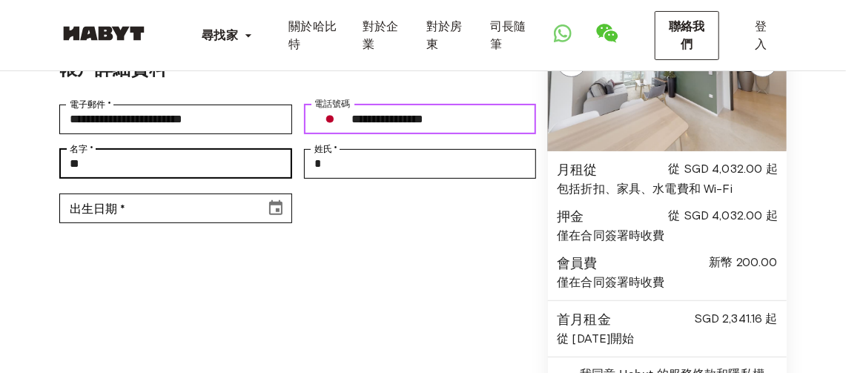
type input "**********"
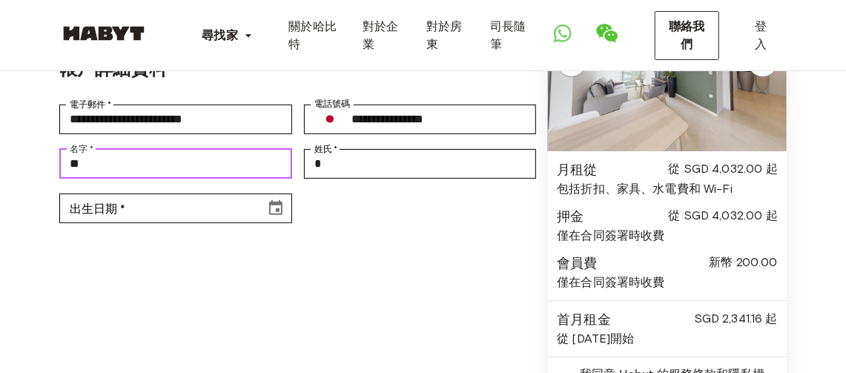
drag, startPoint x: 153, startPoint y: 169, endPoint x: 33, endPoint y: 174, distance: 120.2
click at [33, 174] on div "**********" at bounding box center [423, 196] width 846 height 546
type input "*"
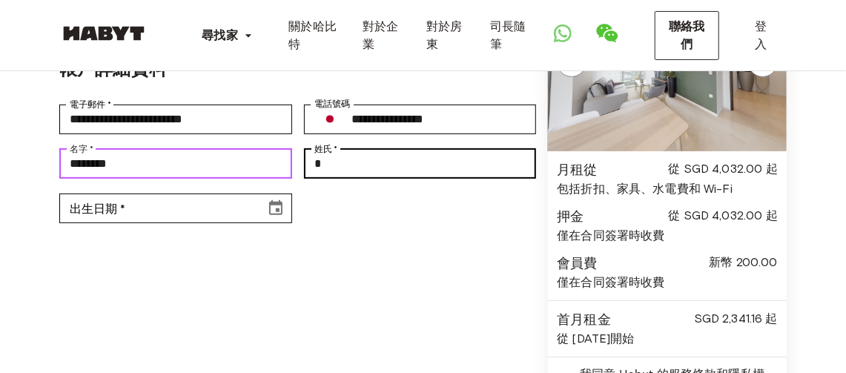
type input "********"
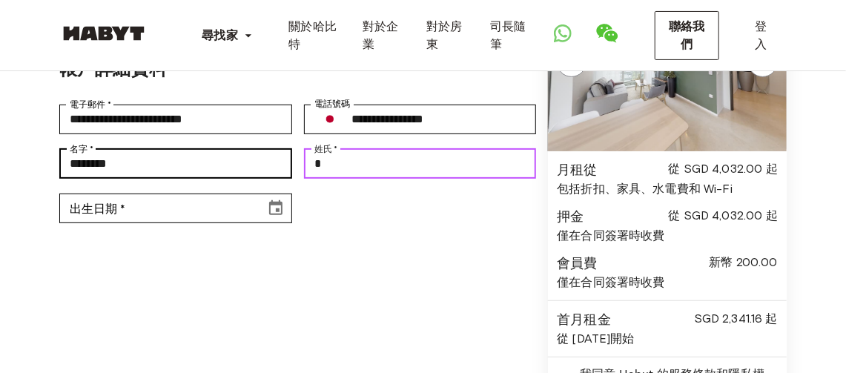
drag, startPoint x: 377, startPoint y: 163, endPoint x: 276, endPoint y: 162, distance: 100.9
click at [283, 165] on div "名字   * ******** 名字 * 姓氏   * * 姓氏 *" at bounding box center [297, 164] width 477 height 45
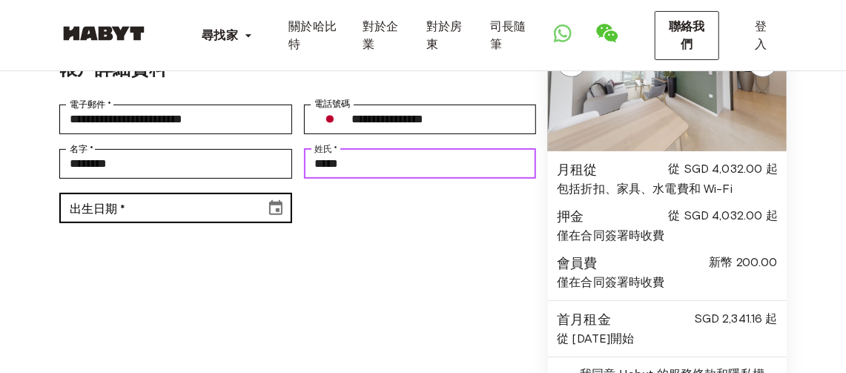
type input "*****"
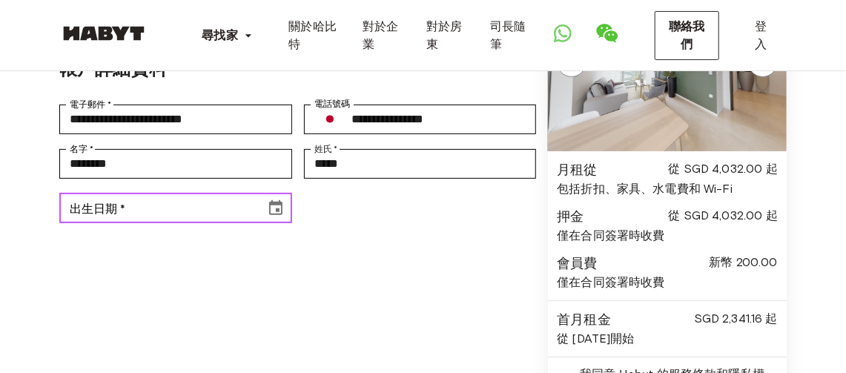
click at [283, 211] on icon "選擇日期" at bounding box center [276, 209] width 18 height 18
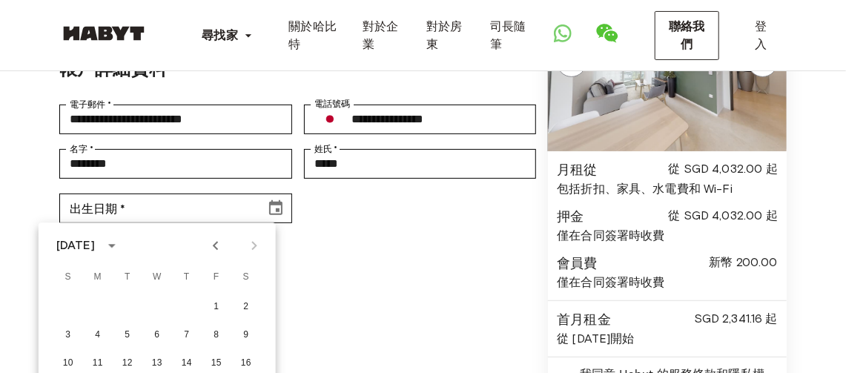
click at [95, 243] on div "2025 年 8 月" at bounding box center [75, 246] width 39 height 18
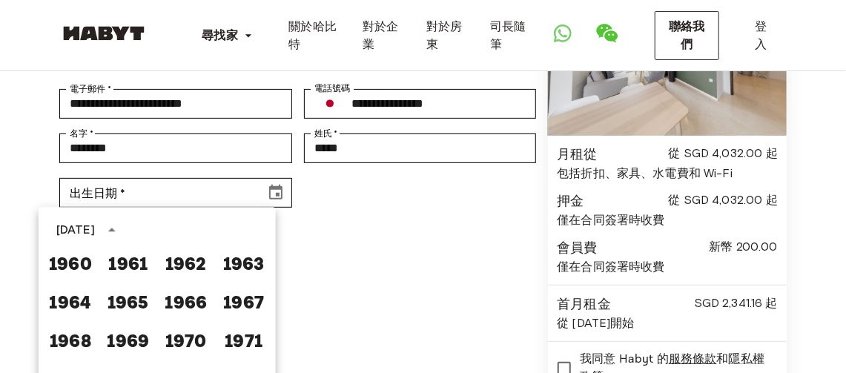
scroll to position [657, 0]
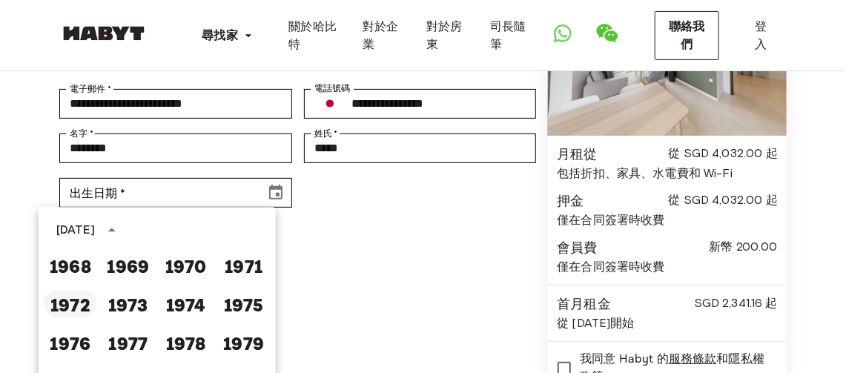
click at [76, 301] on button "1972" at bounding box center [70, 303] width 53 height 27
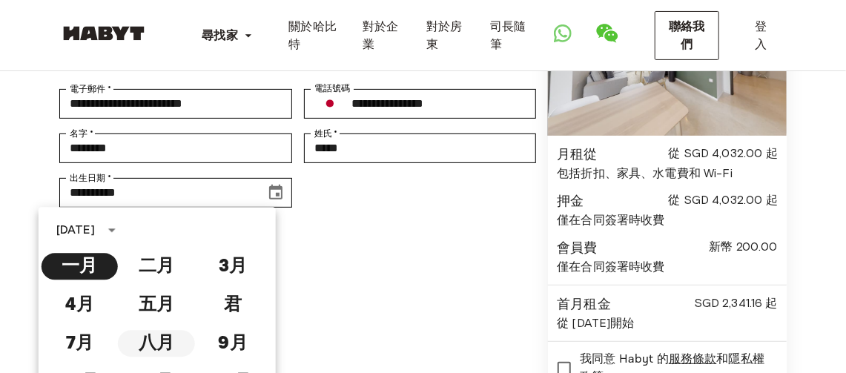
click at [160, 346] on button "八月" at bounding box center [156, 343] width 76 height 27
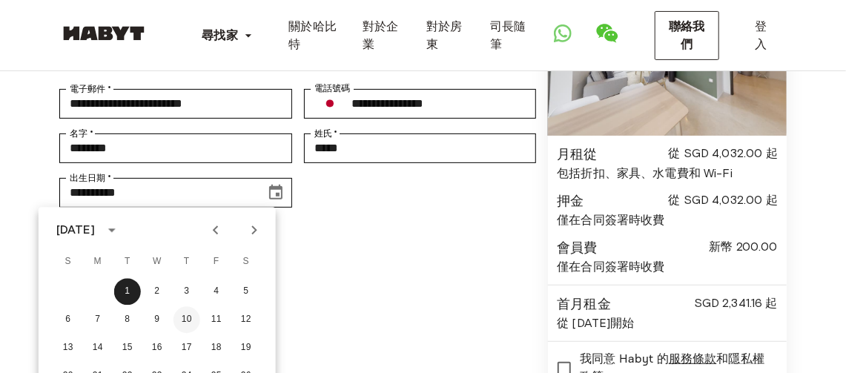
click at [193, 317] on button "10" at bounding box center [187, 319] width 27 height 27
type input "**********"
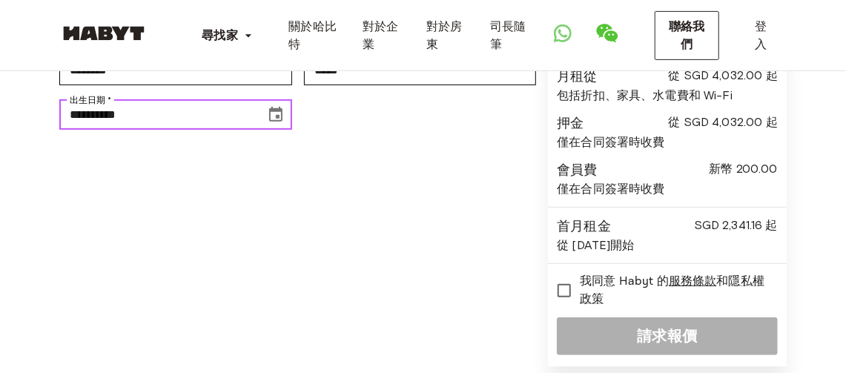
scroll to position [238, 0]
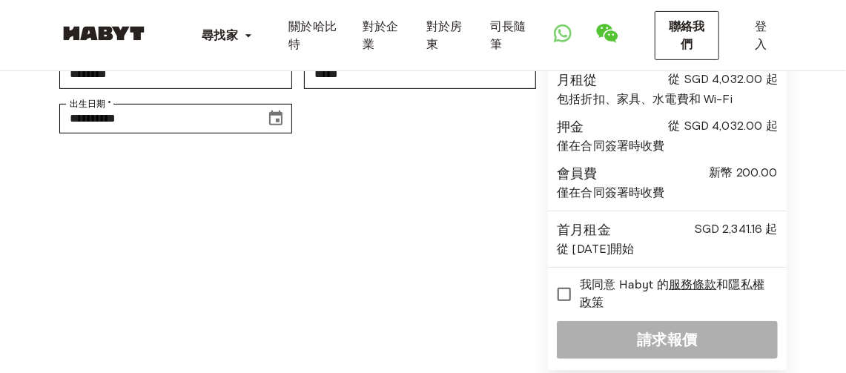
click at [664, 251] on div "從 2026 年 1 月 14 日開始" at bounding box center [667, 249] width 221 height 18
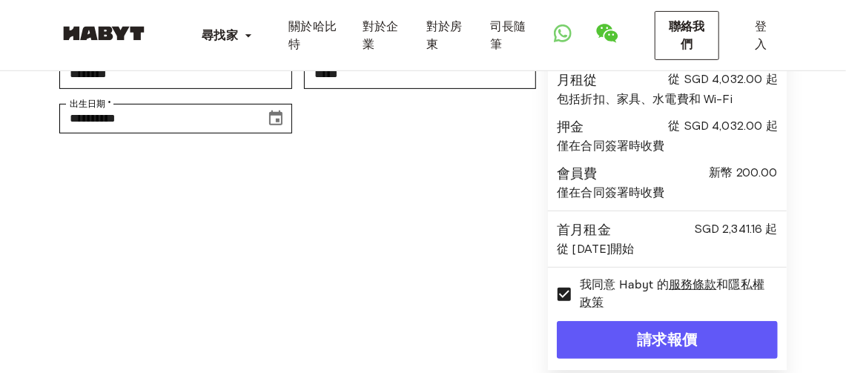
click at [571, 244] on div "從 2026 年 1 月 14 日開始" at bounding box center [667, 249] width 221 height 18
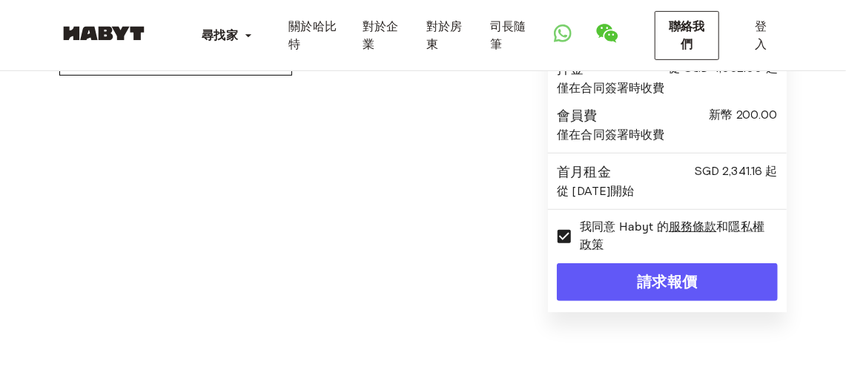
scroll to position [297, 0]
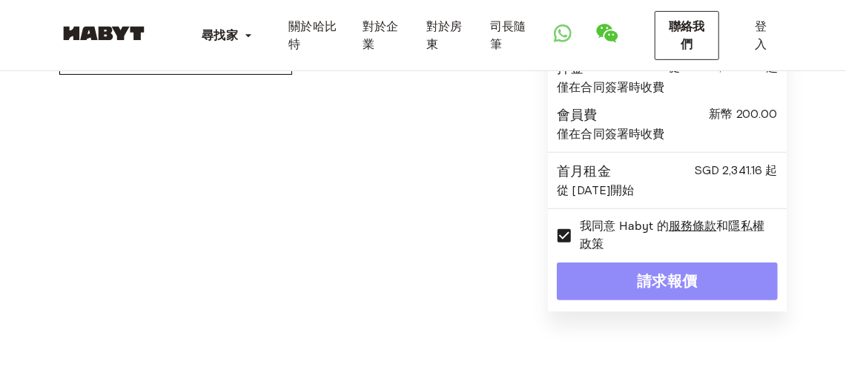
click at [657, 279] on button "請求報價" at bounding box center [667, 282] width 221 height 38
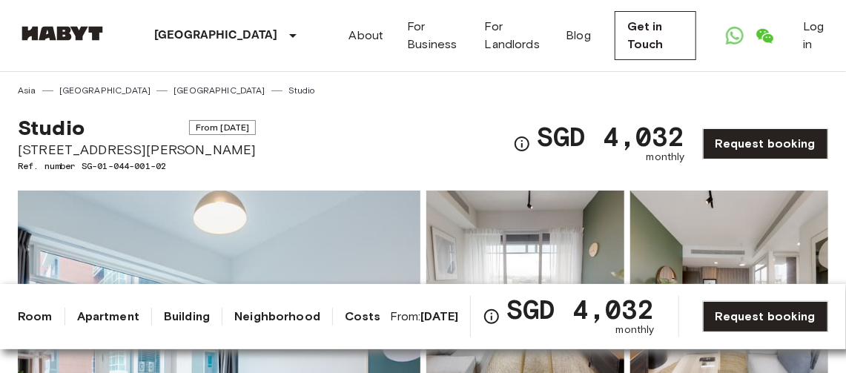
click at [189, 127] on span "From [DATE]" at bounding box center [222, 127] width 67 height 15
